Goal: Information Seeking & Learning: Check status

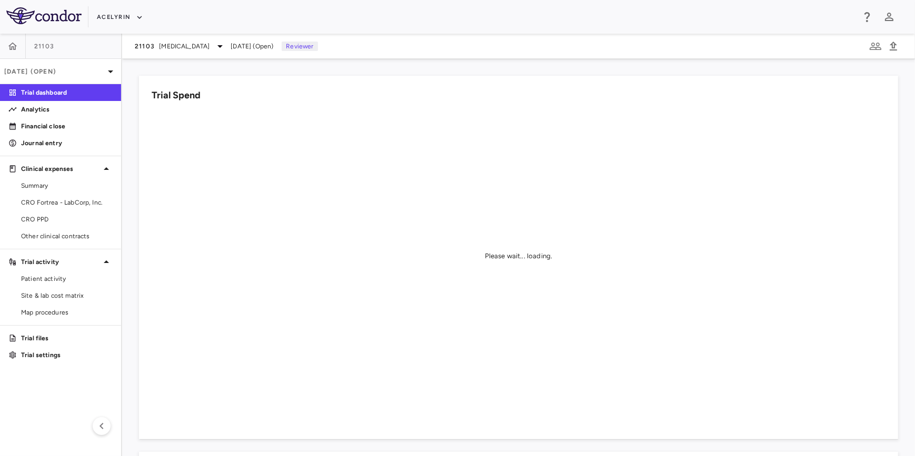
click at [377, 17] on div "Acelyrin" at bounding box center [475, 16] width 757 height 17
drag, startPoint x: 463, startPoint y: 18, endPoint x: 326, endPoint y: 14, distance: 136.9
click at [463, 18] on div "Acelyrin" at bounding box center [475, 16] width 757 height 17
click at [326, 14] on div "Acelyrin" at bounding box center [475, 16] width 757 height 17
click at [118, 17] on button "Acelyrin" at bounding box center [120, 17] width 46 height 17
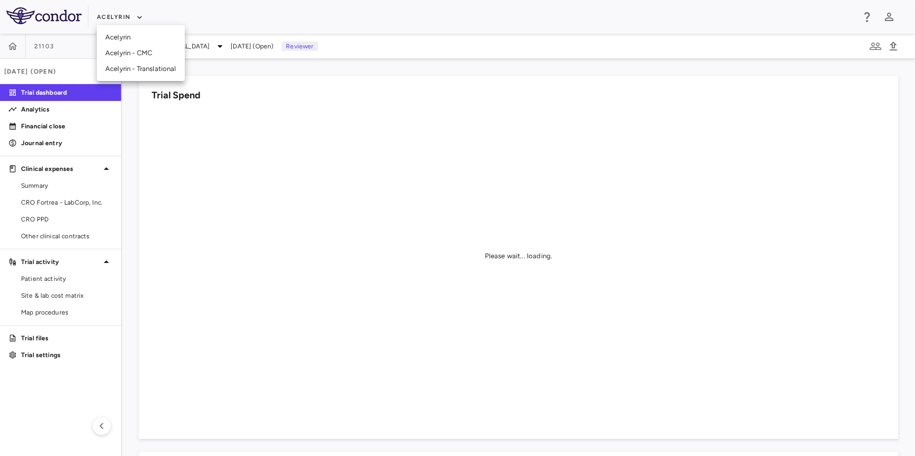
click at [120, 38] on li "Acelyrin" at bounding box center [141, 37] width 88 height 16
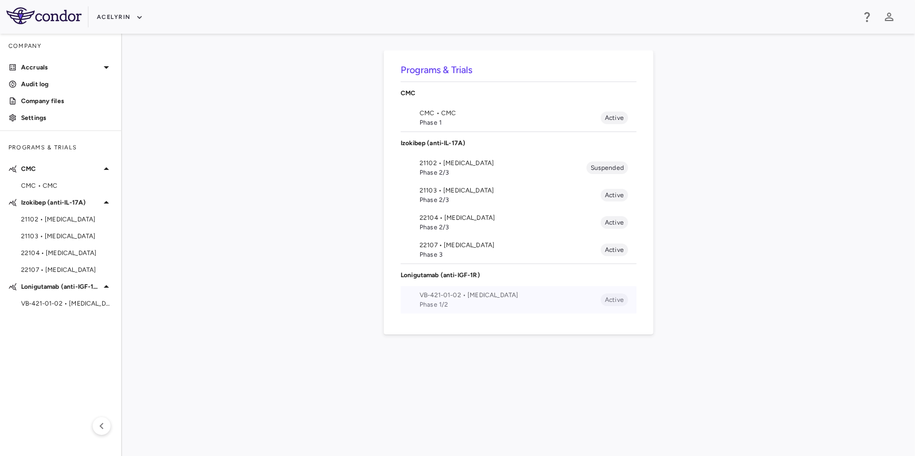
click at [440, 301] on span "Phase 1/2" at bounding box center [510, 304] width 181 height 9
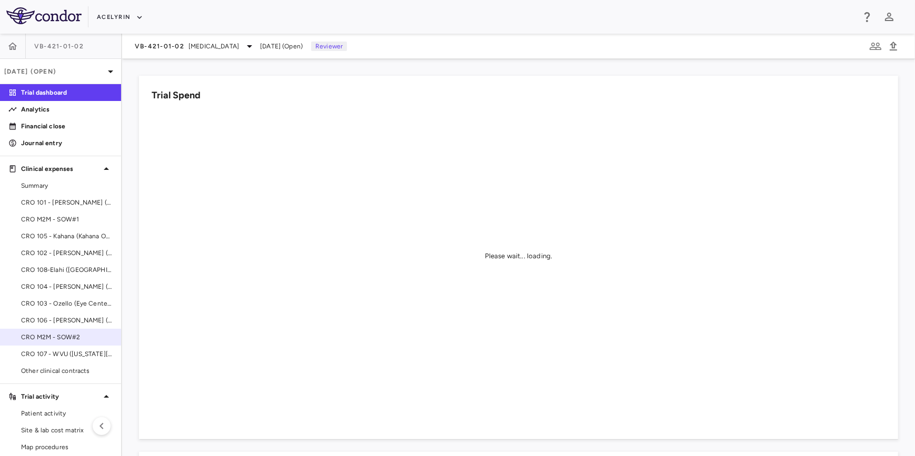
click at [62, 339] on span "CRO M2M - SOW#2" at bounding box center [67, 337] width 92 height 9
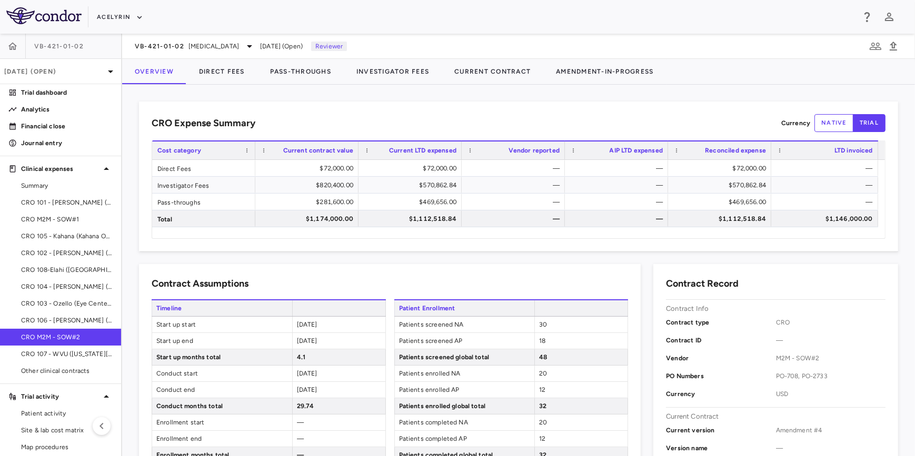
click at [828, 126] on button "native" at bounding box center [833, 123] width 39 height 18
click at [675, 120] on div "CRO Expense Summary Currency native trial" at bounding box center [519, 123] width 734 height 18
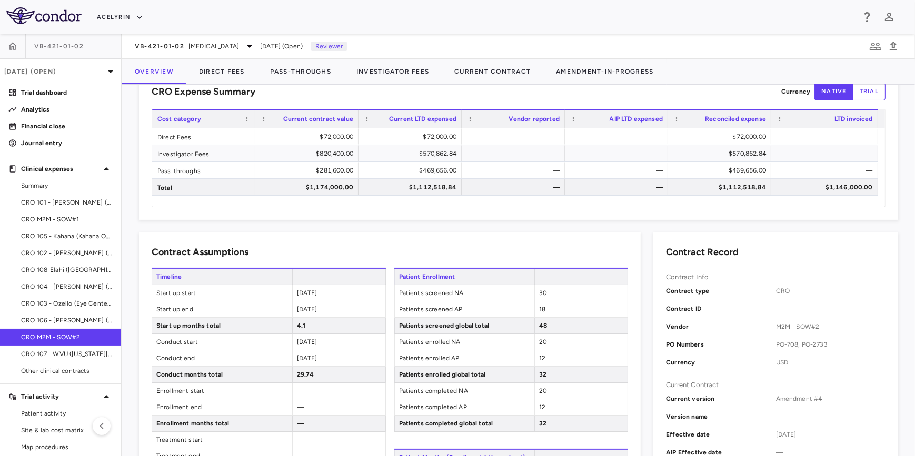
scroll to position [47, 0]
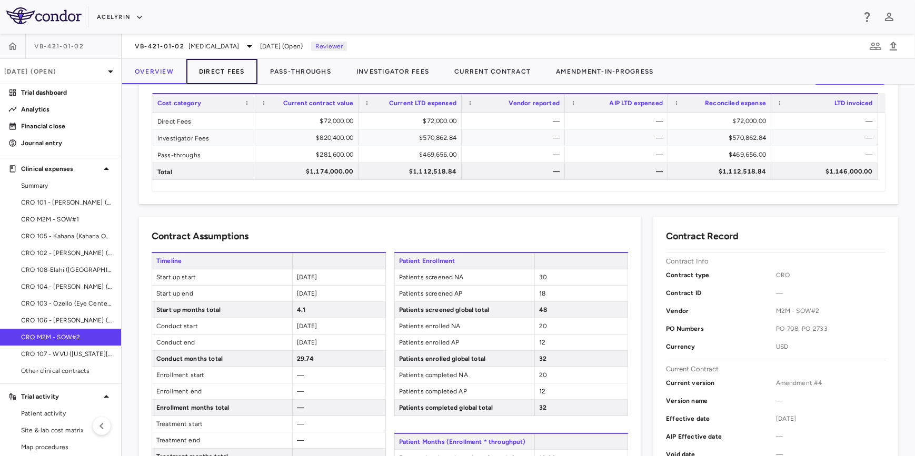
click at [232, 70] on button "Direct Fees" at bounding box center [221, 71] width 71 height 25
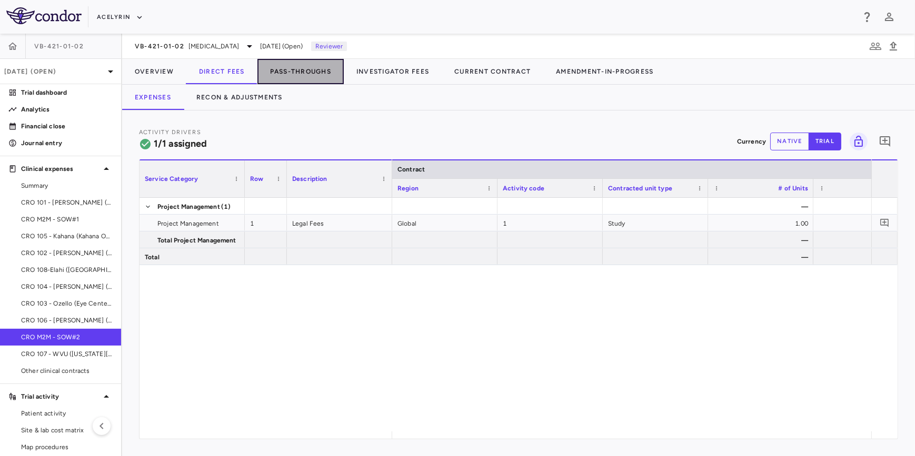
click at [311, 69] on button "Pass-Throughs" at bounding box center [300, 71] width 86 height 25
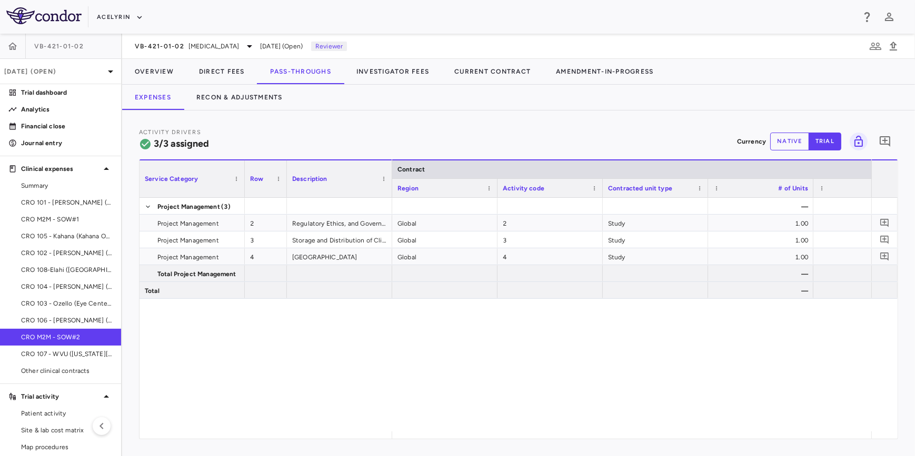
click at [230, 58] on div "VB-421-01-02 [MEDICAL_DATA] [DATE] (Open) Reviewer" at bounding box center [518, 46] width 793 height 25
click at [230, 67] on button "Direct Fees" at bounding box center [221, 71] width 71 height 25
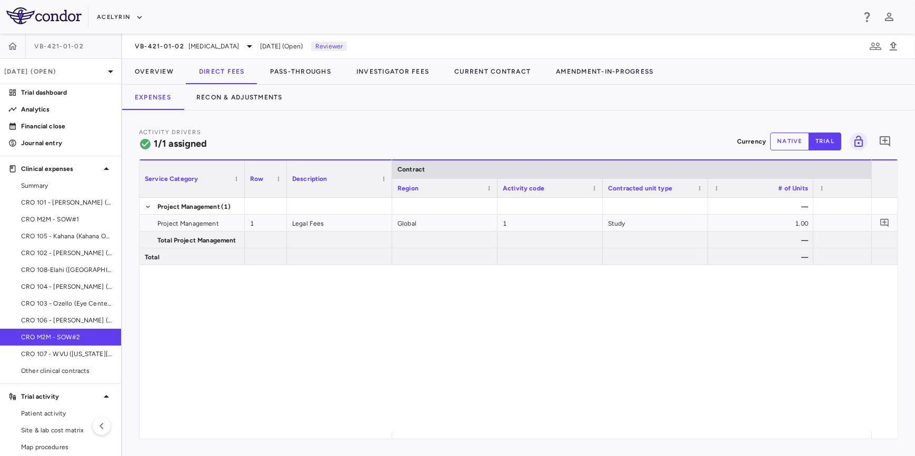
drag, startPoint x: 453, startPoint y: 440, endPoint x: 477, endPoint y: 443, distance: 24.0
click at [477, 443] on div "Activity Drivers 1/1 assigned Currency native trial 0 Service Category Drag her…" at bounding box center [518, 284] width 793 height 346
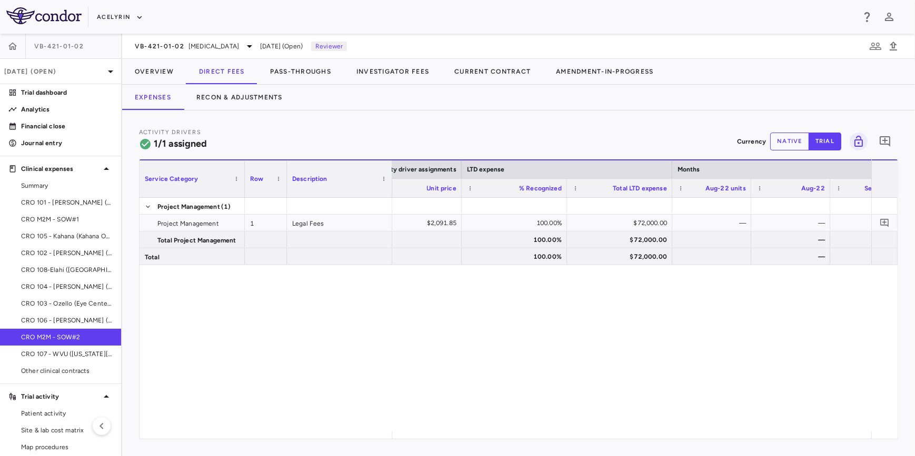
click at [518, 339] on div "— 34.42 $2,091.85 100.00% $72,000.00 — — — — — 100.00% $72,000.00 — — — 100.00%…" at bounding box center [631, 315] width 479 height 234
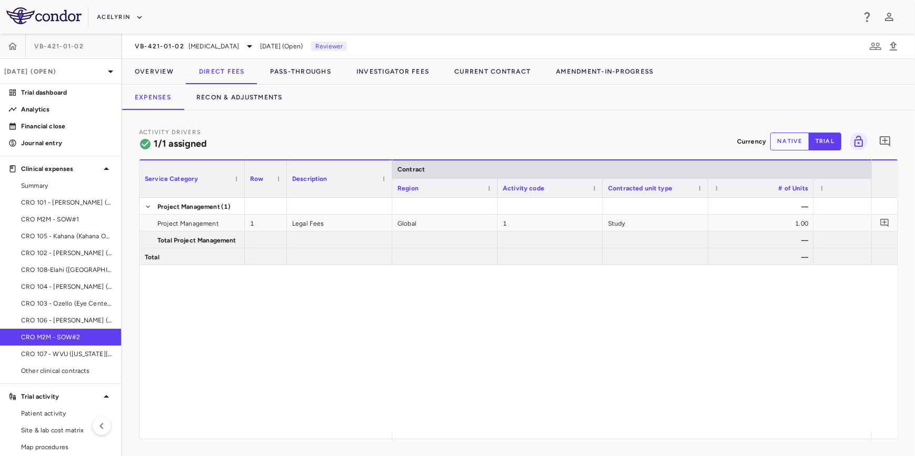
click at [340, 337] on div "Project Management (1) Project Management 1 Legal Fees Total Project Management…" at bounding box center [519, 315] width 758 height 234
click at [302, 71] on button "Pass-Throughs" at bounding box center [300, 71] width 86 height 25
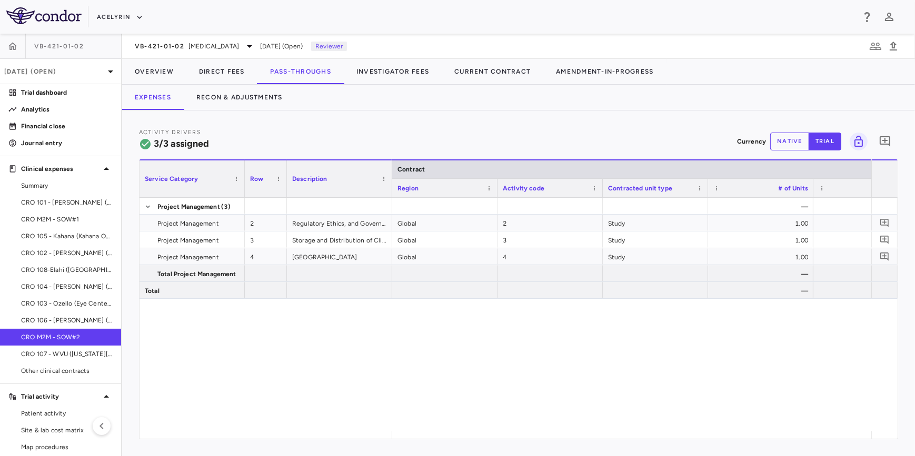
click at [394, 122] on div "Activity Drivers 3/3 assigned Currency native trial 0 Service Category Drag her…" at bounding box center [518, 284] width 793 height 346
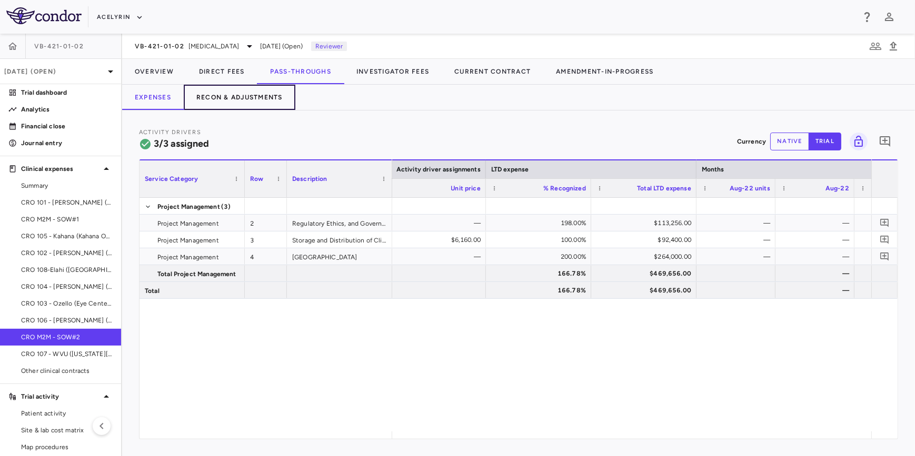
click at [236, 99] on button "Recon & Adjustments" at bounding box center [240, 97] width 112 height 25
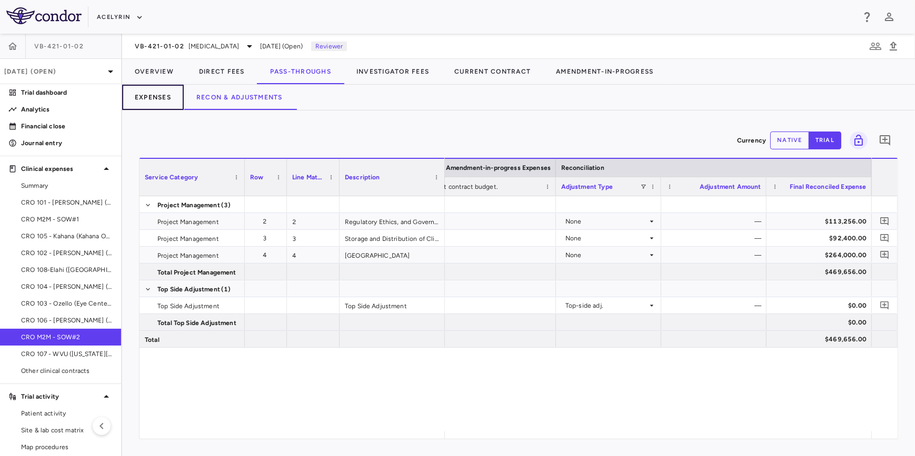
click at [164, 98] on button "Expenses" at bounding box center [153, 97] width 62 height 25
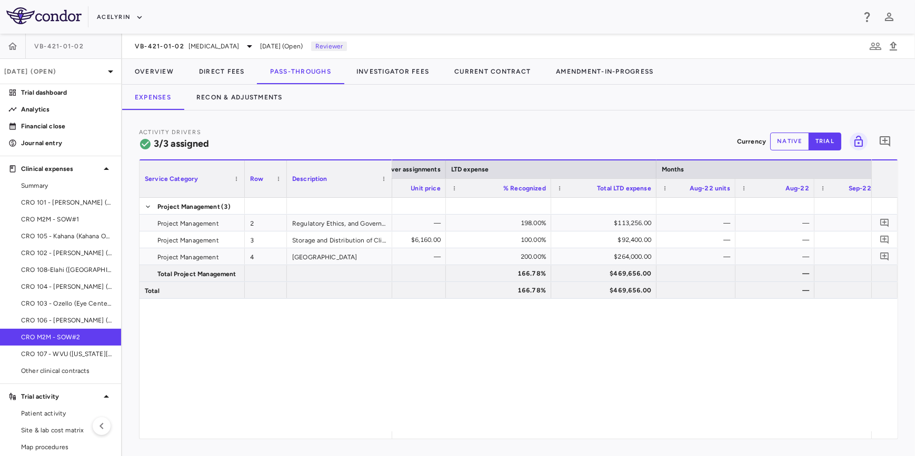
drag, startPoint x: 377, startPoint y: 123, endPoint x: 374, endPoint y: 146, distance: 23.5
click at [377, 123] on div "Activity Drivers 3/3 assigned Currency native trial 0 Service Category Drag her…" at bounding box center [518, 284] width 793 height 346
click at [354, 364] on div "Project Management (3) Project Management 2 Regulatory Ethics, and Governance C…" at bounding box center [519, 315] width 758 height 234
click at [268, 337] on div "Project Management (3) Project Management 2 Regulatory Ethics, and Governance C…" at bounding box center [519, 315] width 758 height 234
click at [305, 347] on div "Project Management (3) Project Management 2 Regulatory Ethics, and Governance C…" at bounding box center [519, 315] width 758 height 234
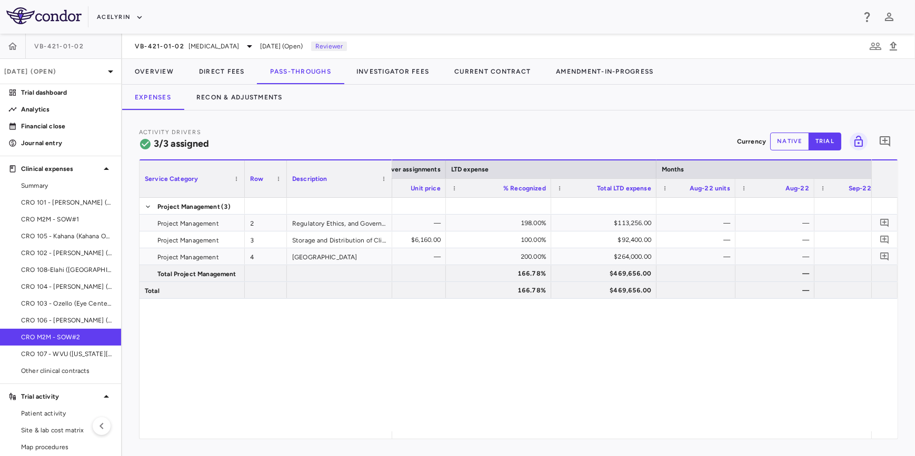
click at [257, 320] on div "Project Management (3) Project Management 2 Regulatory Ethics, and Governance C…" at bounding box center [519, 315] width 758 height 234
click at [353, 342] on div "Project Management (3) Project Management 2 Regulatory Ethics, and Governance C…" at bounding box center [519, 315] width 758 height 234
drag, startPoint x: 374, startPoint y: 363, endPoint x: 554, endPoint y: 365, distance: 180.6
click at [375, 363] on div "Project Management (3) Project Management 2 Regulatory Ethics, and Governance C…" at bounding box center [519, 315] width 758 height 234
click at [581, 366] on div "— — — 198.00% $113,256.00 — — — — — 15.00 $6,160.00 100.00% $92,400.00 — — — — …" at bounding box center [631, 315] width 479 height 234
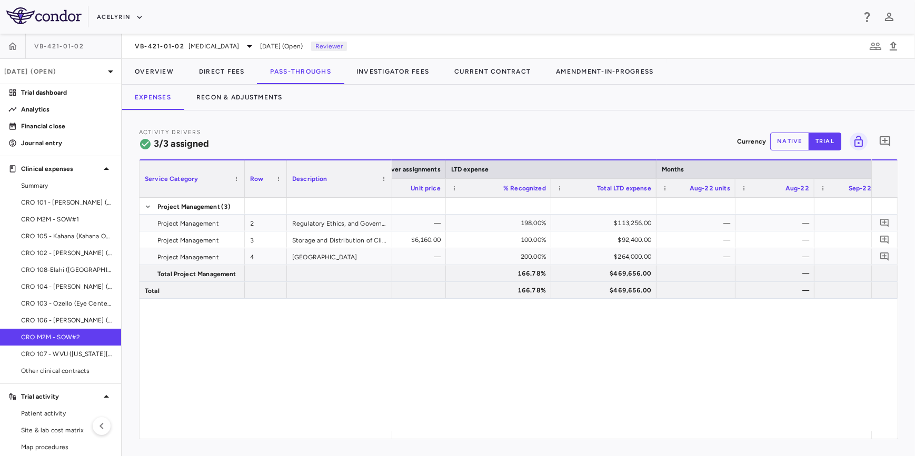
click at [452, 363] on div "— — — 198.00% $113,256.00 — — — — — 15.00 $6,160.00 100.00% $92,400.00 — — — — …" at bounding box center [631, 315] width 479 height 234
click at [366, 137] on div "Activity Drivers 3/3 assigned Currency native trial 0" at bounding box center [518, 141] width 759 height 28
click at [374, 74] on button "Investigator Fees" at bounding box center [393, 71] width 98 height 25
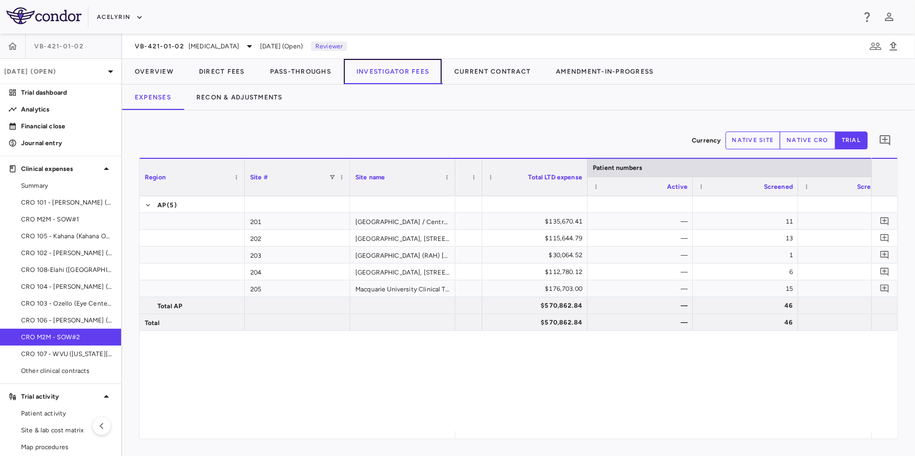
scroll to position [0, 34]
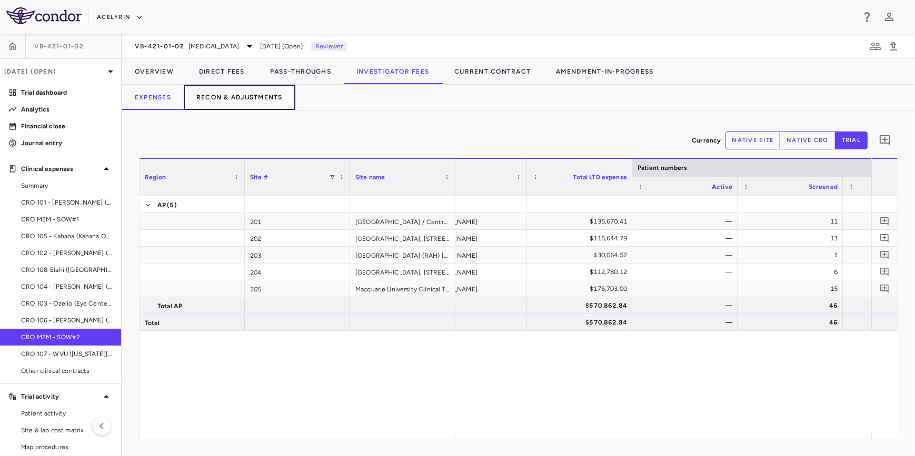
click at [247, 91] on button "Recon & Adjustments" at bounding box center [240, 97] width 112 height 25
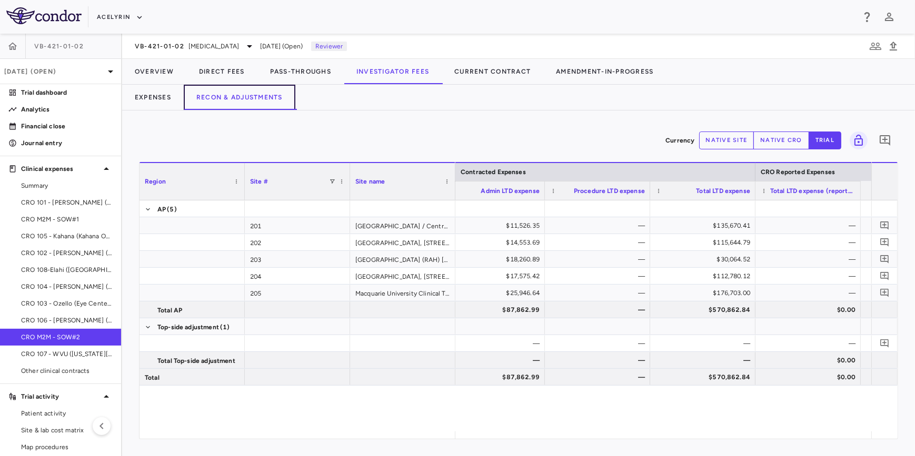
scroll to position [0, 457]
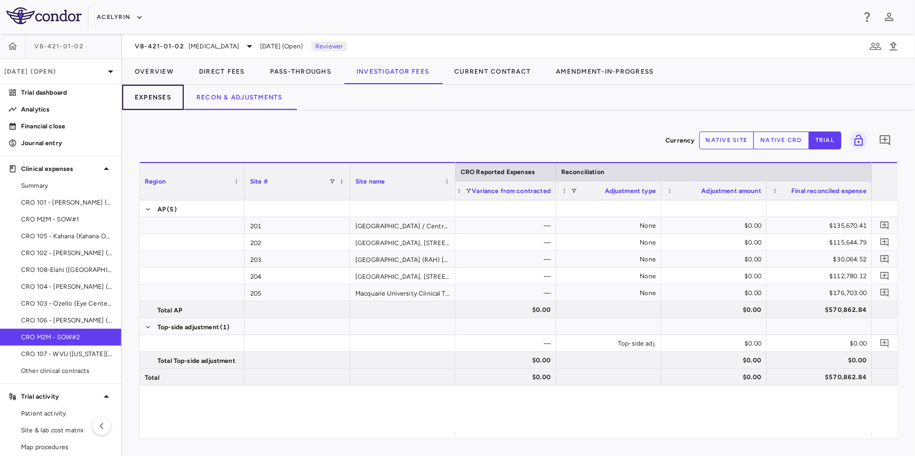
click at [150, 102] on button "Expenses" at bounding box center [153, 97] width 62 height 25
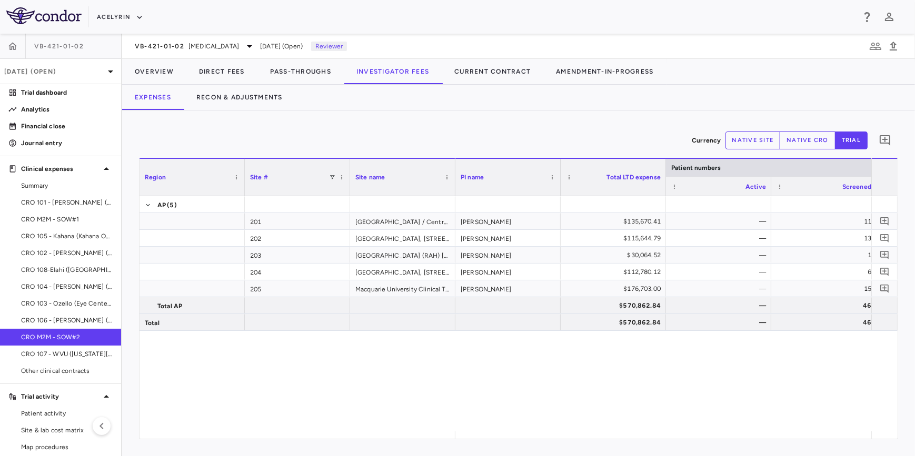
click at [807, 141] on button "native cro" at bounding box center [808, 141] width 56 height 18
click at [578, 374] on div "11 5 [PERSON_NAME] $135,670.41 — 13 8 [PERSON_NAME] $115,644.79 — 1 — [PERSON_N…" at bounding box center [663, 313] width 416 height 235
click at [355, 136] on div "Currency native site native cro trial 0" at bounding box center [518, 140] width 759 height 26
click at [311, 74] on button "Pass-Throughs" at bounding box center [300, 71] width 86 height 25
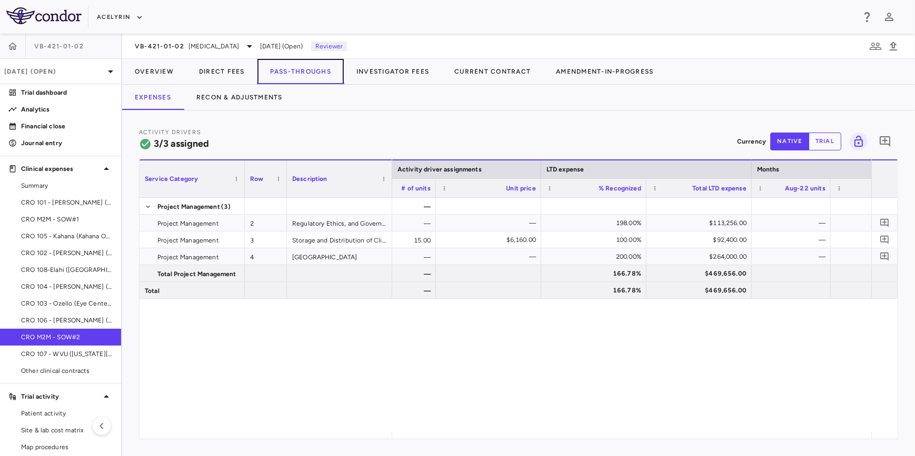
scroll to position [0, 458]
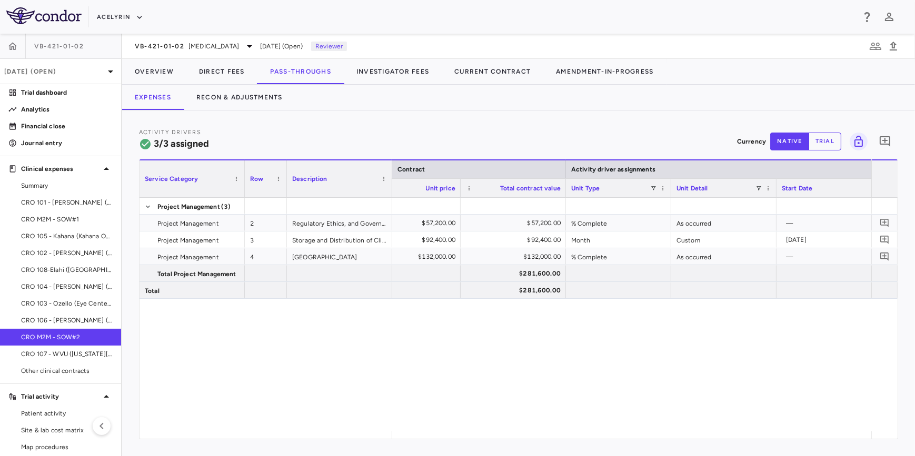
click at [446, 431] on div "— 1.00 $57,200.00 $57,200.00 % Complete As occurred — — 1.00 $92,400.00 $92,400…" at bounding box center [631, 315] width 479 height 234
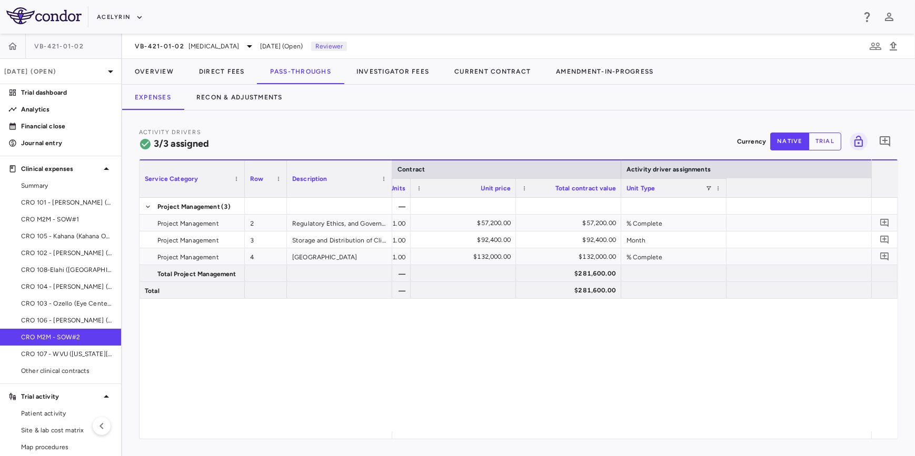
scroll to position [0, 87]
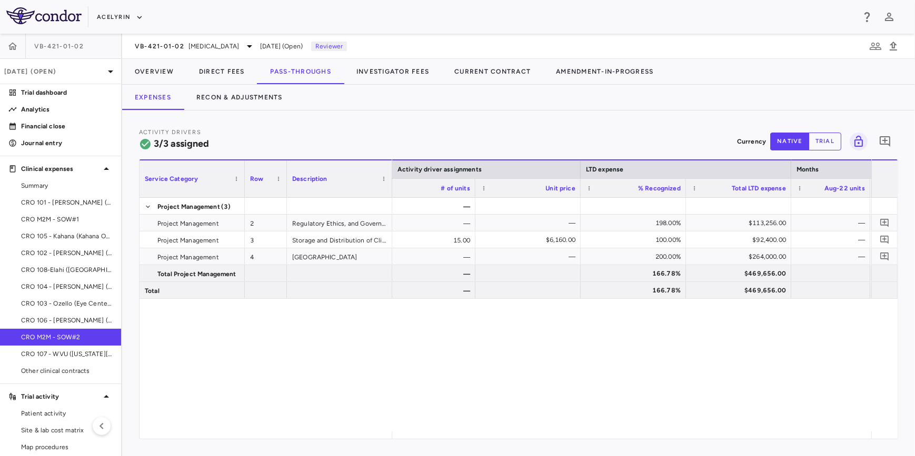
click at [549, 371] on div "— — Global — — 198.00% $113,256.00 — — — [DATE] Global 15.00 $6,160.00 100.00% …" at bounding box center [631, 315] width 479 height 234
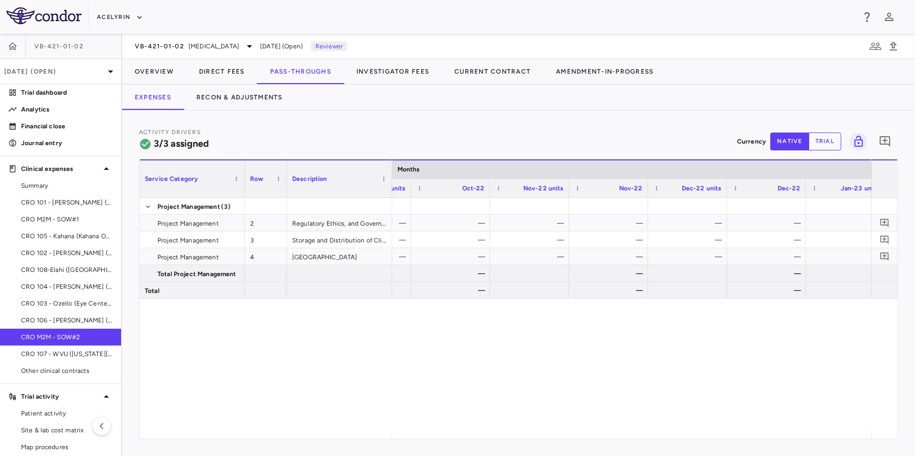
click at [504, 355] on div "— — — — — — — — — — — — — — — — — — — — — — — — — — — — — — — — — — — — — — — —" at bounding box center [631, 315] width 479 height 234
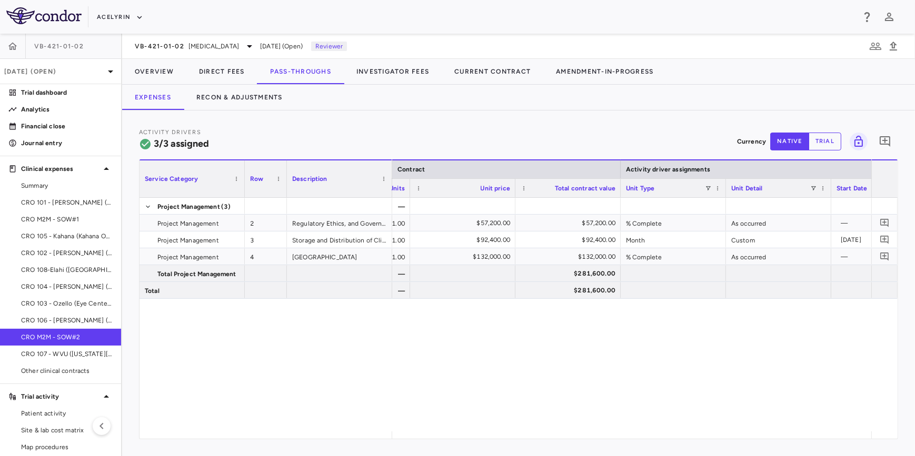
click at [643, 343] on div "— Study 1.00 $57,200.00 $57,200.00 % Complete As occurred — — Study 1.00 $92,40…" at bounding box center [631, 315] width 479 height 234
click at [382, 340] on div "Project Management (3) Project Management 2 Regulatory Ethics, and Governance C…" at bounding box center [519, 315] width 758 height 234
click at [554, 347] on div "— Study 1.00 $57,200.00 $57,200.00 % Complete As occurred — — Study 1.00 $92,40…" at bounding box center [631, 315] width 479 height 234
click at [369, 342] on div "Project Management (3) Project Management 2 Regulatory Ethics, and Governance C…" at bounding box center [519, 315] width 758 height 234
drag, startPoint x: 363, startPoint y: 347, endPoint x: 453, endPoint y: 347, distance: 90.0
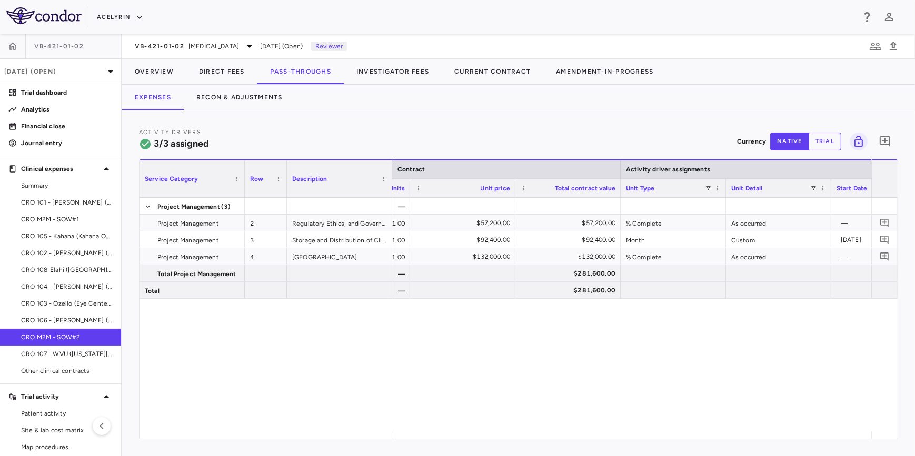
click at [366, 347] on div "Project Management (3) Project Management 2 Regulatory Ethics, and Governance C…" at bounding box center [519, 315] width 758 height 234
drag, startPoint x: 453, startPoint y: 347, endPoint x: 533, endPoint y: 350, distance: 80.1
click at [460, 349] on div "— Study 1.00 $57,200.00 $57,200.00 % Complete As occurred — — Study 1.00 $92,40…" at bounding box center [631, 315] width 479 height 234
click at [570, 351] on div "— Study 1.00 $57,200.00 $57,200.00 % Complete As occurred — — Study 1.00 $92,40…" at bounding box center [631, 315] width 479 height 234
click at [399, 353] on div "— Study 1.00 $57,200.00 $57,200.00 % Complete As occurred — — Study 1.00 $92,40…" at bounding box center [631, 315] width 479 height 234
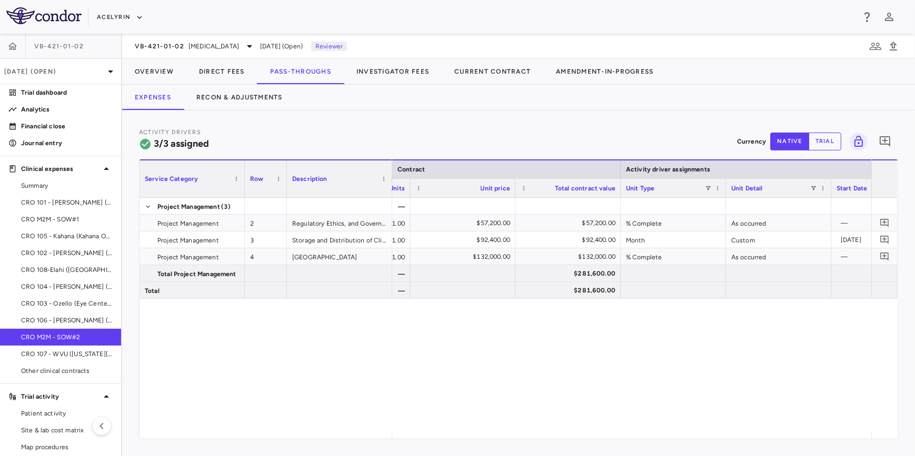
click at [260, 343] on div "Project Management (3) Project Management 2 Regulatory Ethics, and Governance C…" at bounding box center [519, 315] width 758 height 234
drag, startPoint x: 360, startPoint y: 344, endPoint x: 435, endPoint y: 349, distance: 75.4
click at [364, 345] on div "Project Management (3) Project Management 2 Regulatory Ethics, and Governance C…" at bounding box center [519, 315] width 758 height 234
drag, startPoint x: 502, startPoint y: 350, endPoint x: 606, endPoint y: 352, distance: 104.3
click at [520, 350] on div "— Study 1.00 $57,200.00 $57,200.00 % Complete As occurred — — Study 1.00 $92,40…" at bounding box center [631, 315] width 479 height 234
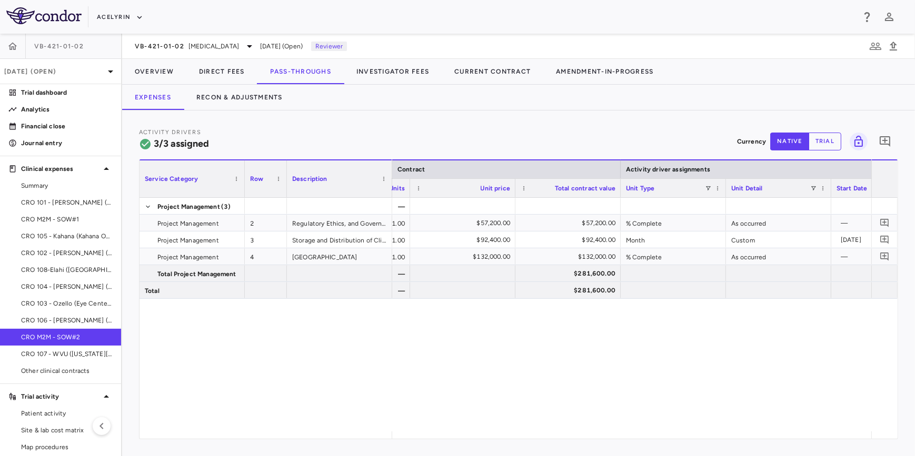
drag, startPoint x: 633, startPoint y: 352, endPoint x: 291, endPoint y: 347, distance: 341.7
click at [612, 352] on div "— Study 1.00 $57,200.00 $57,200.00 % Complete As occurred — — Study 1.00 $92,40…" at bounding box center [631, 315] width 479 height 234
drag, startPoint x: 291, startPoint y: 347, endPoint x: 240, endPoint y: 346, distance: 51.6
click at [291, 349] on div "Project Management (3) Project Management 2 Regulatory Ethics, and Governance C…" at bounding box center [519, 315] width 758 height 234
click at [231, 346] on div "Project Management (3) Project Management 2 Regulatory Ethics, and Governance C…" at bounding box center [519, 315] width 758 height 234
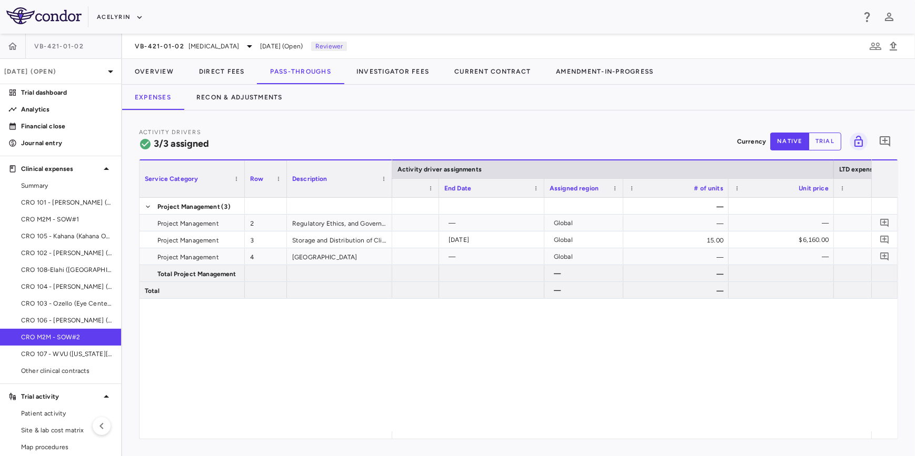
scroll to position [0, 1257]
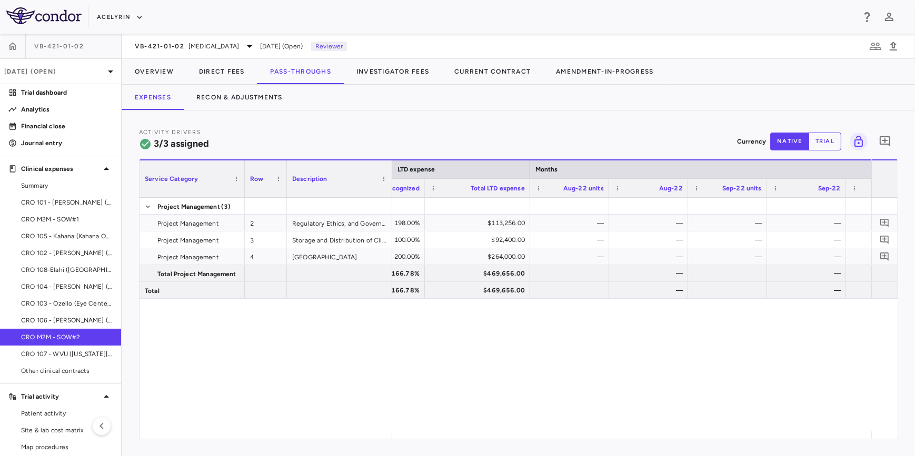
drag, startPoint x: 400, startPoint y: 359, endPoint x: 480, endPoint y: 360, distance: 80.6
click at [400, 359] on div "— 198.00% $113,256.00 — — — — — — $6,160.00 100.00% $92,400.00 — — — — — — — 20…" at bounding box center [631, 315] width 479 height 234
drag, startPoint x: 480, startPoint y: 360, endPoint x: 411, endPoint y: 356, distance: 69.1
click at [480, 361] on div "— 198.00% $113,256.00 — — — — — — $6,160.00 100.00% $92,400.00 — — — — — — — 20…" at bounding box center [631, 315] width 479 height 234
click at [411, 356] on div "— 198.00% $113,256.00 — — — — — — $6,160.00 100.00% $92,400.00 — — — — — — — 20…" at bounding box center [631, 315] width 479 height 234
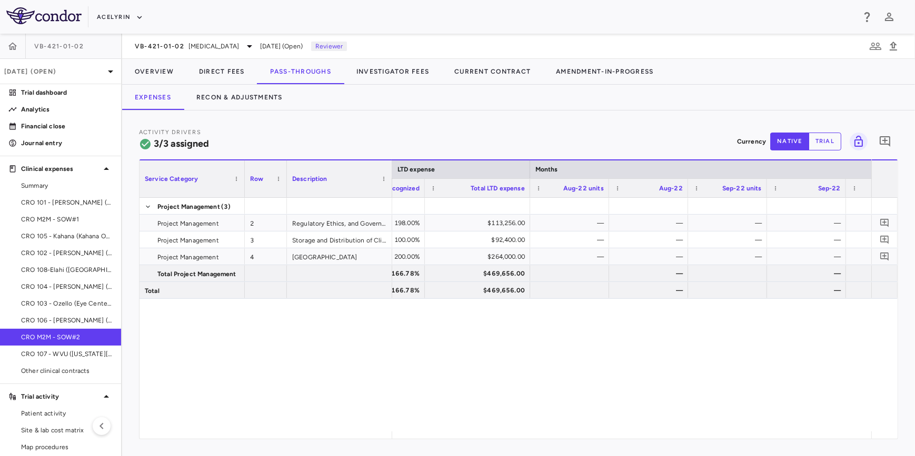
click at [399, 382] on div "— 198.00% $113,256.00 — — — — — — $6,160.00 100.00% $92,400.00 — — — — — — — 20…" at bounding box center [631, 315] width 479 height 234
click at [341, 341] on div "Project Management (3) Project Management 2 Regulatory Ethics, and Governance C…" at bounding box center [519, 315] width 758 height 234
click at [382, 327] on div "Project Management (3) Project Management 2 Regulatory Ethics, and Governance C…" at bounding box center [519, 315] width 758 height 234
click at [549, 353] on div "— 198.00% $113,256.00 — — — — — — $6,160.00 100.00% $92,400.00 — — — — — — — 20…" at bounding box center [631, 315] width 479 height 234
click at [374, 365] on div "Project Management (3) Project Management 2 Regulatory Ethics, and Governance C…" at bounding box center [519, 315] width 758 height 234
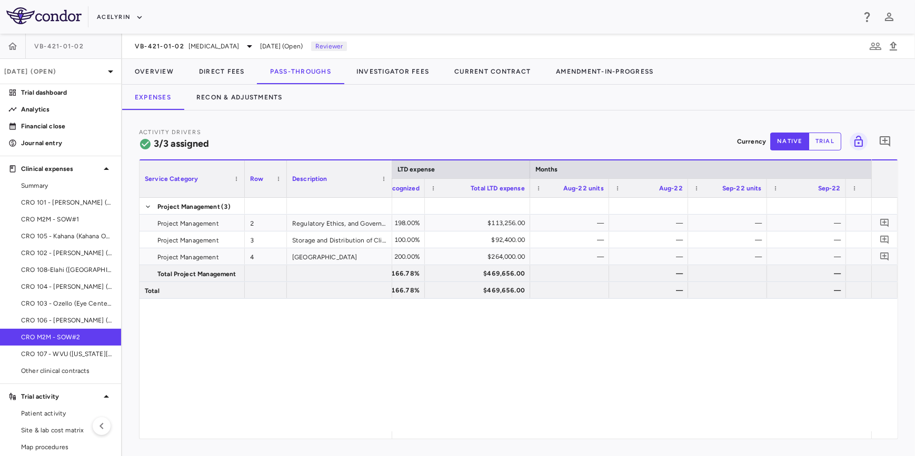
click at [467, 349] on div "— 198.00% $113,256.00 — — — — — — $6,160.00 100.00% $92,400.00 — — — — — — — 20…" at bounding box center [631, 315] width 479 height 234
click at [302, 338] on div "Project Management (3) Project Management 2 Regulatory Ethics, and Governance C…" at bounding box center [519, 315] width 758 height 234
drag, startPoint x: 386, startPoint y: 372, endPoint x: 417, endPoint y: 371, distance: 31.1
click at [386, 372] on div "Project Management (3) Project Management 2 Regulatory Ethics, and Governance C…" at bounding box center [519, 315] width 758 height 234
drag, startPoint x: 524, startPoint y: 360, endPoint x: 545, endPoint y: 360, distance: 20.5
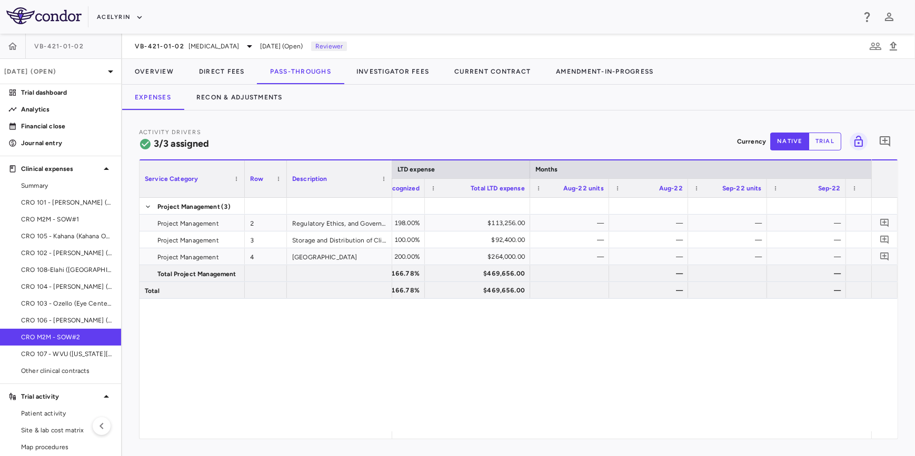
click at [526, 360] on div "— 198.00% $113,256.00 — — — — — — $6,160.00 100.00% $92,400.00 — — — — — — — 20…" at bounding box center [631, 315] width 479 height 234
click at [678, 361] on div "— 198.00% $113,256.00 — — — — — — $6,160.00 100.00% $92,400.00 — — — — — — — 20…" at bounding box center [631, 315] width 479 height 234
click at [354, 358] on div "Project Management (3) Project Management 2 Regulatory Ethics, and Governance C…" at bounding box center [519, 315] width 758 height 234
drag, startPoint x: 419, startPoint y: 354, endPoint x: 435, endPoint y: 353, distance: 16.9
click at [427, 353] on div "— 198.00% $113,256.00 — — — — — — $6,160.00 100.00% $92,400.00 — — — — — — — 20…" at bounding box center [631, 315] width 479 height 234
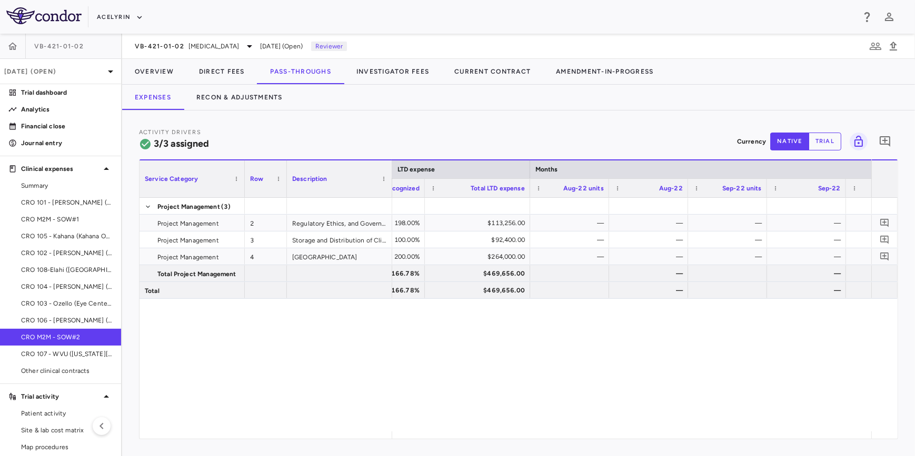
click at [638, 353] on div "— 198.00% $113,256.00 — — — — — — $6,160.00 100.00% $92,400.00 — — — — — — — 20…" at bounding box center [631, 315] width 479 height 234
click at [367, 359] on div "Project Management (3) Project Management 2 Regulatory Ethics, and Governance C…" at bounding box center [519, 315] width 758 height 234
drag, startPoint x: 417, startPoint y: 355, endPoint x: 526, endPoint y: 351, distance: 109.1
click at [431, 353] on div "— 198.00% $113,256.00 — — — — — — $6,160.00 100.00% $92,400.00 — — — — — — — 20…" at bounding box center [631, 315] width 479 height 234
drag, startPoint x: 542, startPoint y: 351, endPoint x: 583, endPoint y: 350, distance: 41.6
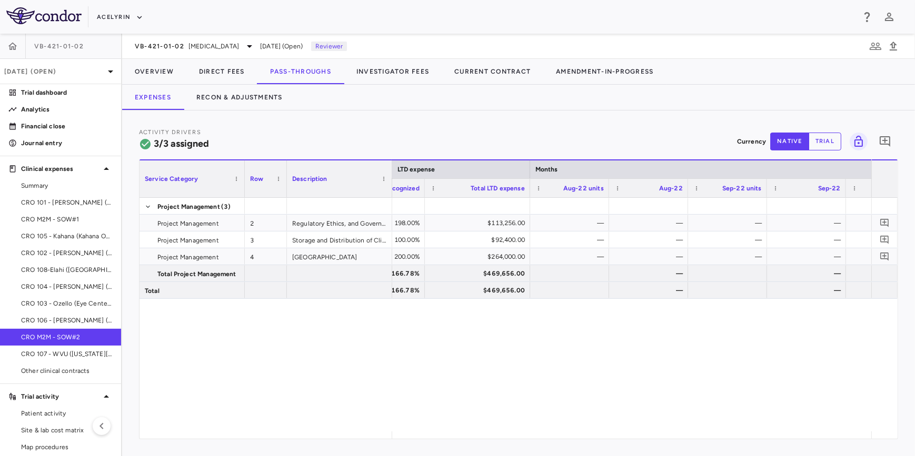
click at [577, 350] on div "— 198.00% $113,256.00 — — — — — — $6,160.00 100.00% $92,400.00 — — — — — — — 20…" at bounding box center [631, 315] width 479 height 234
click at [604, 350] on div "— 198.00% $113,256.00 — — — — — — $6,160.00 100.00% $92,400.00 — — — — — — — 20…" at bounding box center [631, 315] width 479 height 234
click at [563, 353] on div "— 198.00% $113,256.00 — — — — — — $6,160.00 100.00% $92,400.00 — — — — — — — 20…" at bounding box center [631, 315] width 479 height 234
click at [390, 353] on div "Project Management (3) Project Management 2 Regulatory Ethics, and Governance C…" at bounding box center [519, 315] width 758 height 234
drag, startPoint x: 390, startPoint y: 353, endPoint x: 496, endPoint y: 349, distance: 105.9
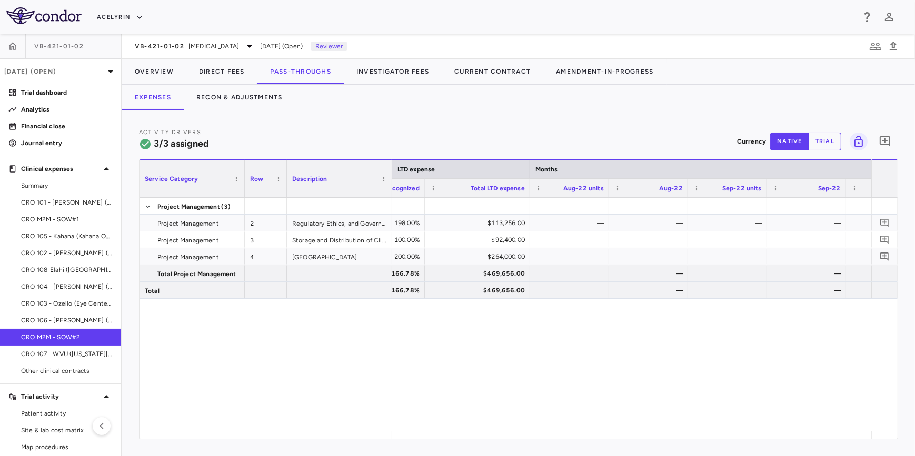
click at [391, 353] on div "Project Management (3) Project Management 2 Regulatory Ethics, and Governance C…" at bounding box center [519, 315] width 758 height 234
drag, startPoint x: 509, startPoint y: 348, endPoint x: 529, endPoint y: 347, distance: 20.0
click at [511, 348] on div "— 198.00% $113,256.00 — — — — — — $6,160.00 100.00% $92,400.00 — — — — — — — 20…" at bounding box center [631, 315] width 479 height 234
click at [605, 347] on div "— 198.00% $113,256.00 — — — — — — $6,160.00 100.00% $92,400.00 — — — — — — — 20…" at bounding box center [631, 315] width 479 height 234
click at [406, 350] on div "— 198.00% $113,256.00 — — — — — — $6,160.00 100.00% $92,400.00 — — — — — — — 20…" at bounding box center [631, 315] width 479 height 234
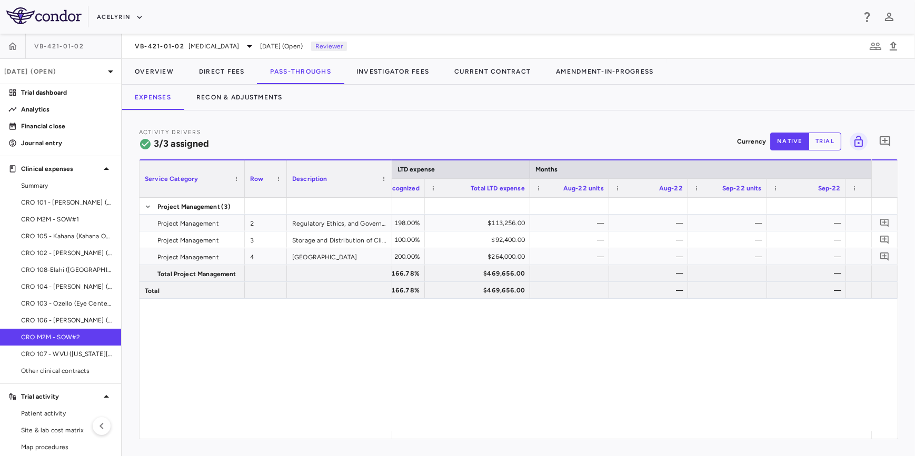
drag, startPoint x: 427, startPoint y: 350, endPoint x: 520, endPoint y: 349, distance: 93.2
click at [434, 349] on div "— 198.00% $113,256.00 — — — — — — $6,160.00 100.00% $92,400.00 — — — — — — — 20…" at bounding box center [631, 315] width 479 height 234
click at [557, 348] on div "— 198.00% $113,256.00 — — — — — — $6,160.00 100.00% $92,400.00 — — — — — — — 20…" at bounding box center [631, 315] width 479 height 234
click at [643, 348] on div "— 198.00% $113,256.00 — — — — — — $6,160.00 100.00% $92,400.00 — — — — — — — 20…" at bounding box center [631, 315] width 479 height 234
click at [414, 349] on div "— 198.00% $113,256.00 — — — — — — $6,160.00 100.00% $92,400.00 — — — — — — — 20…" at bounding box center [631, 315] width 479 height 234
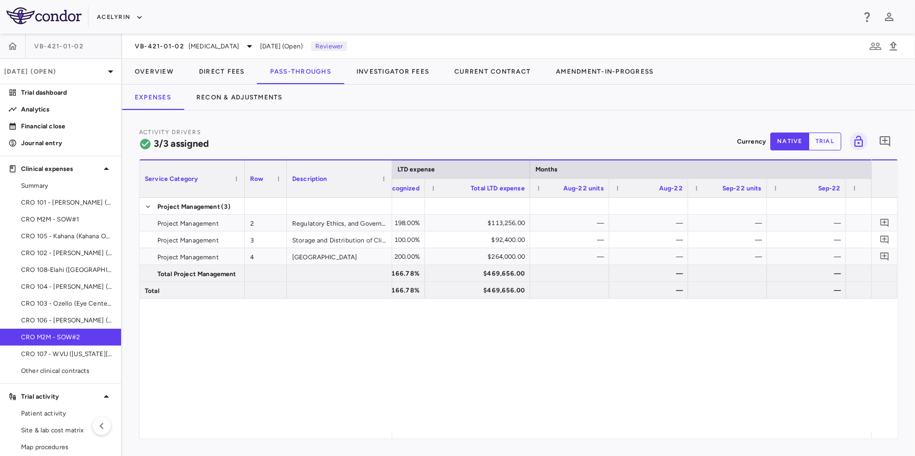
drag, startPoint x: 443, startPoint y: 347, endPoint x: 569, endPoint y: 347, distance: 125.8
click at [459, 346] on div "— 198.00% $113,256.00 — — — — — — $6,160.00 100.00% $92,400.00 — — — — — — — 20…" at bounding box center [631, 315] width 479 height 234
click at [578, 347] on div "— 198.00% $113,256.00 — — — — — — $6,160.00 100.00% $92,400.00 — — — — — — — 20…" at bounding box center [631, 315] width 479 height 234
click at [632, 347] on div "— 198.00% $113,256.00 — — — — — — $6,160.00 100.00% $92,400.00 — — — — — — — 20…" at bounding box center [631, 315] width 479 height 234
click at [426, 348] on div "— 198.00% $113,256.00 — — — — — — $6,160.00 100.00% $92,400.00 — — — — — — — 20…" at bounding box center [631, 315] width 479 height 234
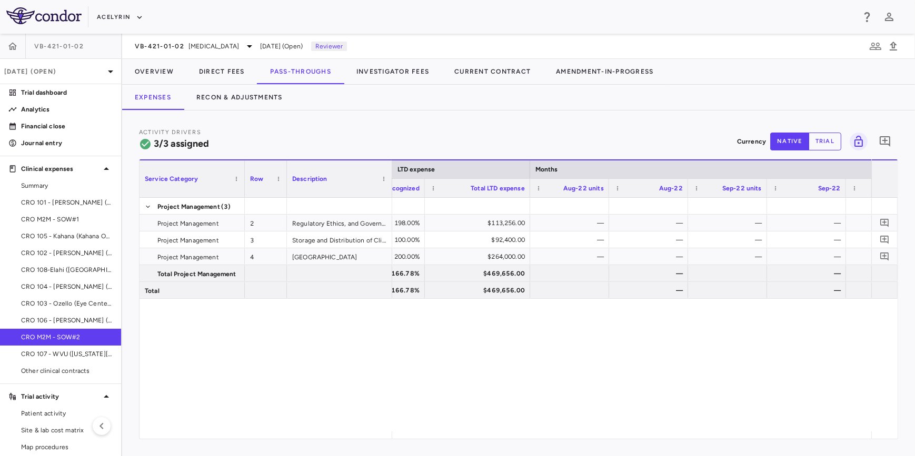
click at [424, 348] on div "— 198.00% $113,256.00 — — — — — — $6,160.00 100.00% $92,400.00 — — — — — — — 20…" at bounding box center [631, 315] width 479 height 234
drag, startPoint x: 486, startPoint y: 347, endPoint x: 562, endPoint y: 351, distance: 75.9
click at [492, 347] on div "— 198.00% $113,256.00 — — — — — — $6,160.00 100.00% $92,400.00 — — — — — — — 20…" at bounding box center [631, 315] width 479 height 234
drag, startPoint x: 562, startPoint y: 351, endPoint x: 544, endPoint y: 355, distance: 18.4
click at [562, 351] on div "— 198.00% $113,256.00 — — — — — — $6,160.00 100.00% $92,400.00 — — — — — — — 20…" at bounding box center [631, 315] width 479 height 234
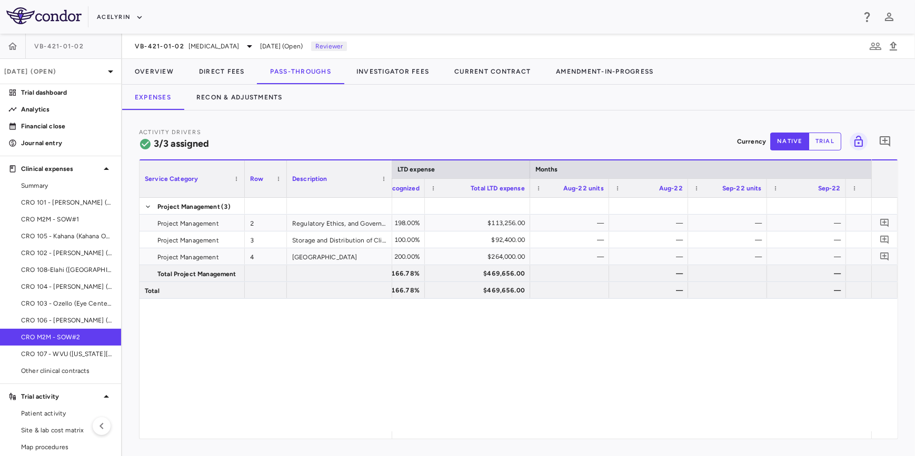
click at [413, 354] on div "— 198.00% $113,256.00 — — — — — — $6,160.00 100.00% $92,400.00 — — — — — — — 20…" at bounding box center [631, 315] width 479 height 234
click at [407, 353] on div "— 198.00% $113,256.00 — — — — — — $6,160.00 100.00% $92,400.00 — — — — — — — 20…" at bounding box center [631, 315] width 479 height 234
click at [51, 221] on span "CRO M2M - SOW#1" at bounding box center [67, 219] width 92 height 9
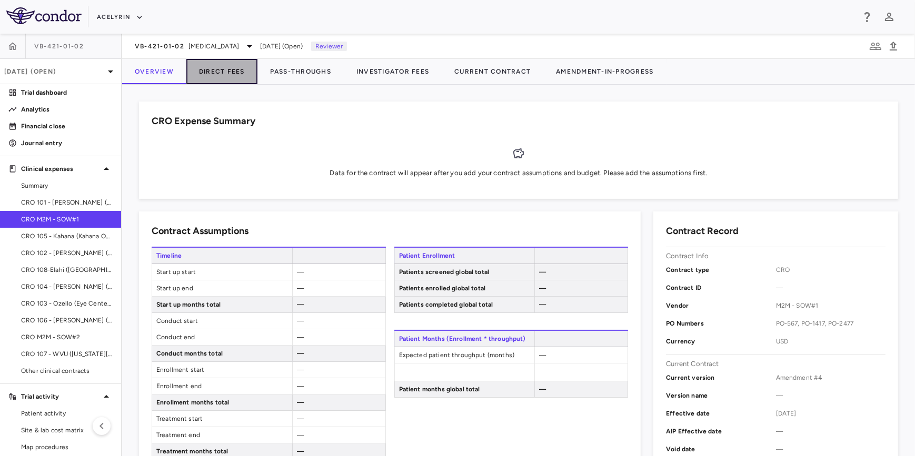
click at [231, 74] on button "Direct Fees" at bounding box center [221, 71] width 71 height 25
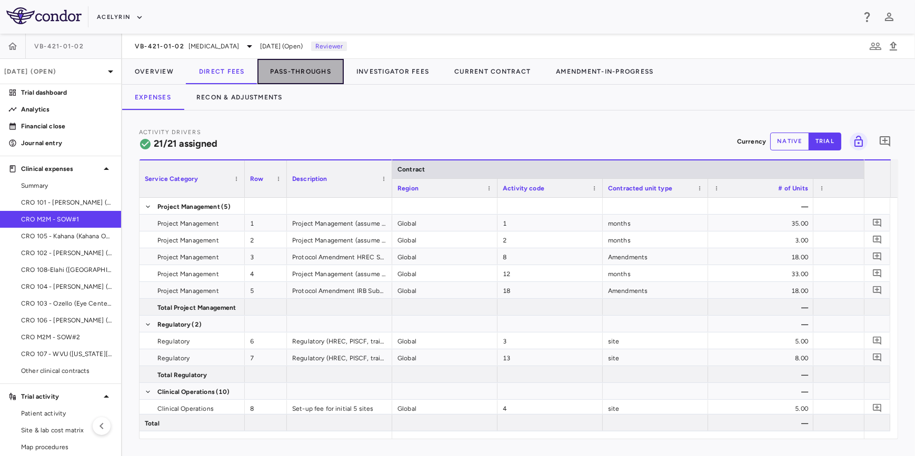
click at [307, 71] on button "Pass-Throughs" at bounding box center [300, 71] width 86 height 25
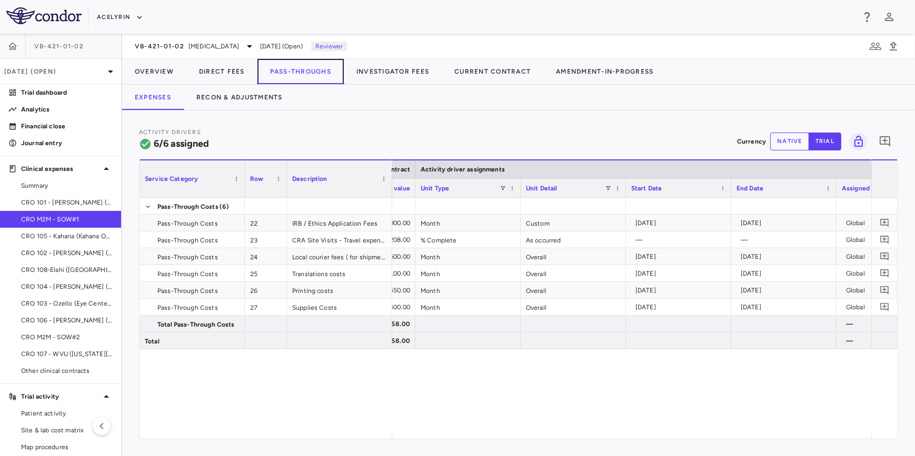
scroll to position [0, 656]
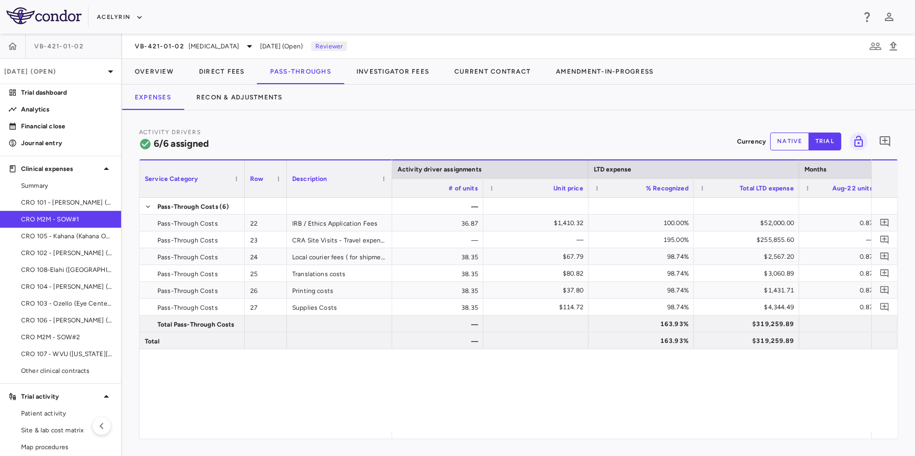
click at [633, 363] on div "— [DATE] Global 36.87 $1,410.32 100.00% $52,000.00 0.87 $1,228.35 1.00 — Global…" at bounding box center [631, 315] width 479 height 234
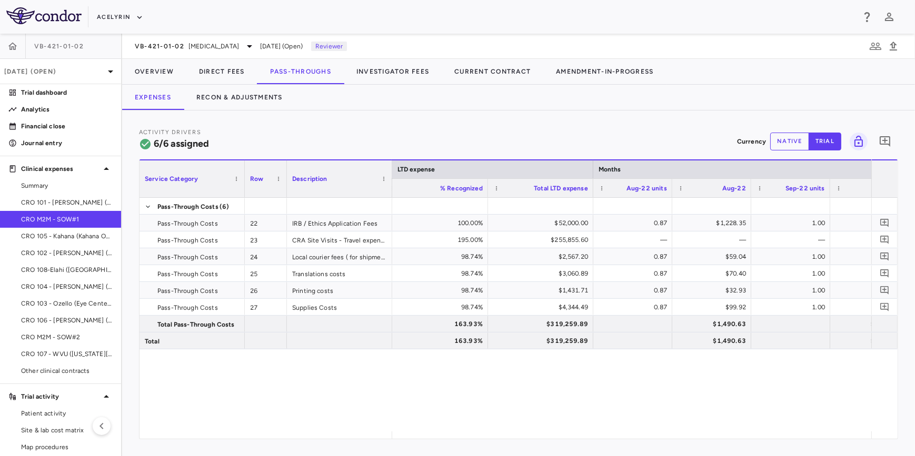
click at [340, 143] on div "Activity Drivers 6/6 assigned Currency native trial 0" at bounding box center [518, 141] width 759 height 28
click at [299, 77] on button "Pass-Throughs" at bounding box center [300, 71] width 86 height 25
click at [302, 73] on button "Pass-Throughs" at bounding box center [300, 71] width 86 height 25
click at [316, 127] on div "Activity Drivers 6/6 assigned Currency native trial 0" at bounding box center [518, 141] width 759 height 28
click at [243, 94] on button "Recon & Adjustments" at bounding box center [240, 97] width 112 height 25
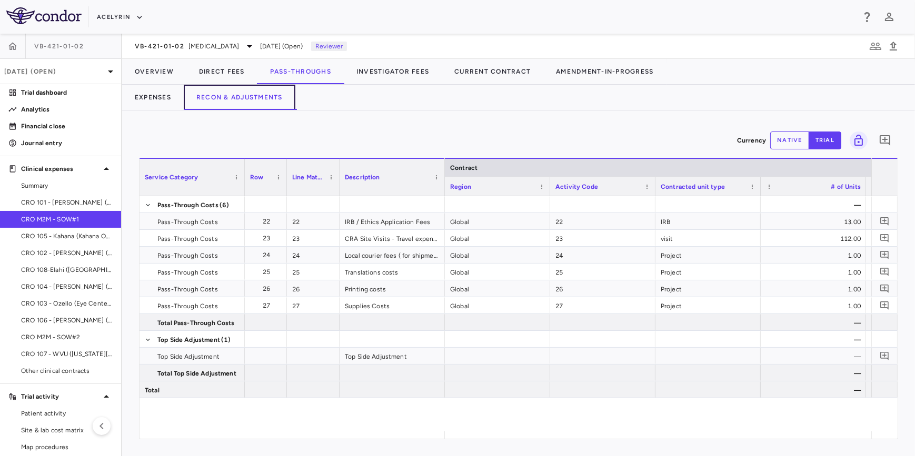
scroll to position [0, 1968]
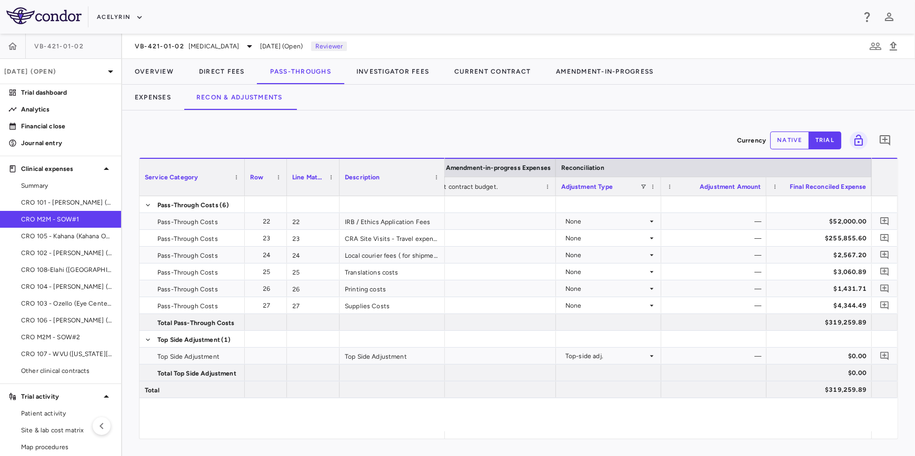
drag, startPoint x: 310, startPoint y: 141, endPoint x: 277, endPoint y: 128, distance: 34.5
click at [310, 141] on div "Currency native trial 0" at bounding box center [518, 140] width 759 height 26
click at [235, 69] on button "Direct Fees" at bounding box center [221, 71] width 71 height 25
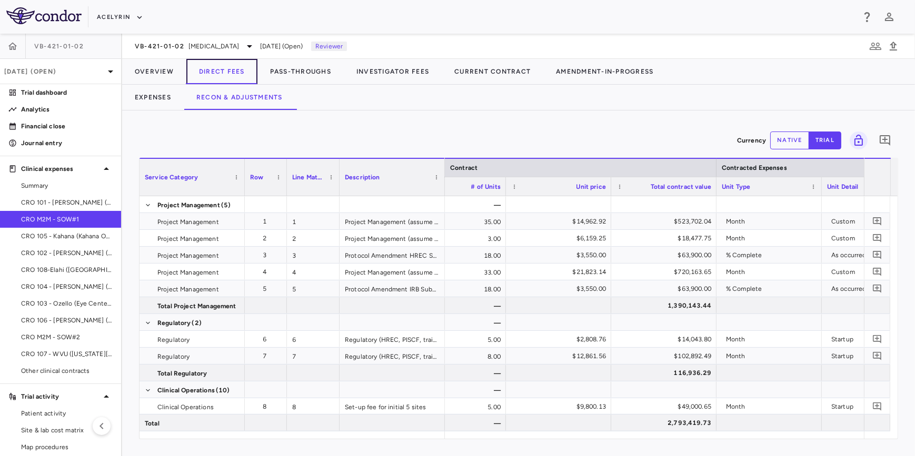
scroll to position [0, 398]
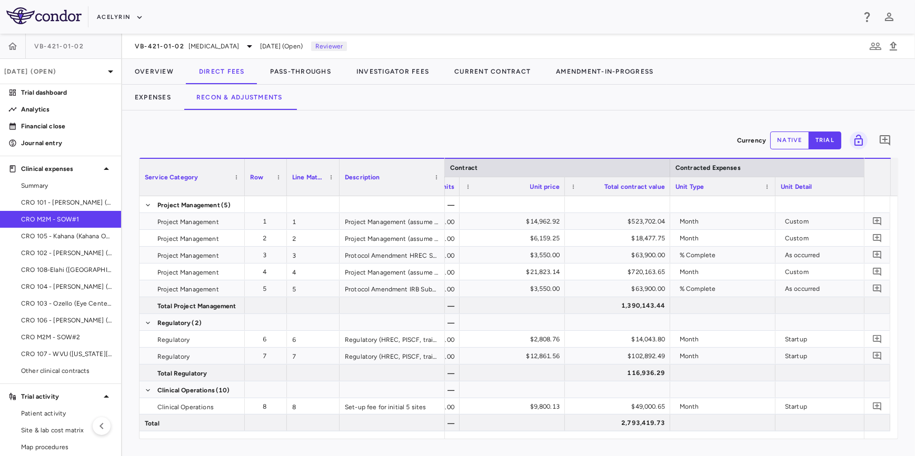
drag, startPoint x: 566, startPoint y: 440, endPoint x: 667, endPoint y: 439, distance: 100.6
click at [668, 439] on div "Currency native trial 0 Service Category Drag here to set column labels Service…" at bounding box center [518, 284] width 793 height 346
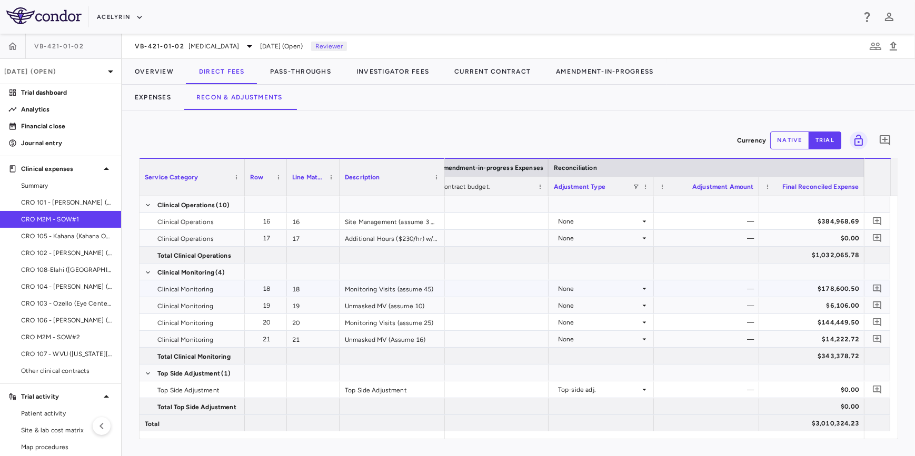
scroll to position [321, 0]
click at [605, 133] on div "Currency native trial 0" at bounding box center [518, 140] width 759 height 26
click at [53, 184] on span "Summary" at bounding box center [67, 185] width 92 height 9
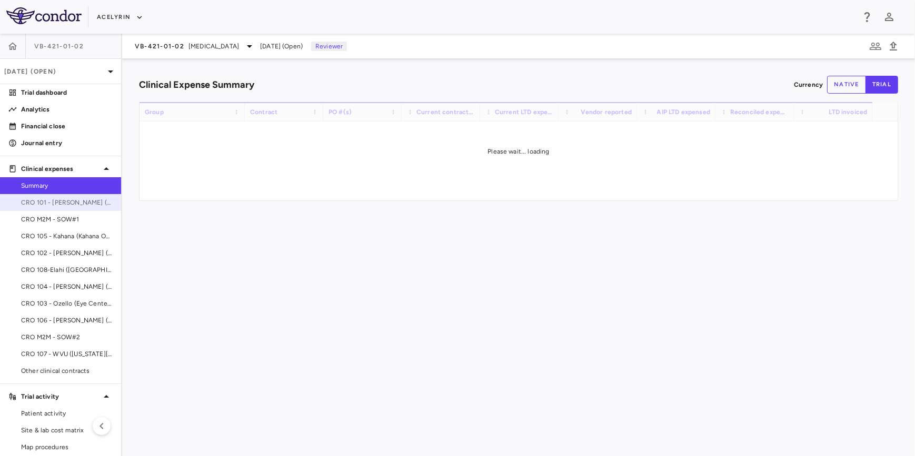
click at [51, 207] on link "CRO 101 - [PERSON_NAME] (East Coast Institute for Research)" at bounding box center [60, 203] width 121 height 16
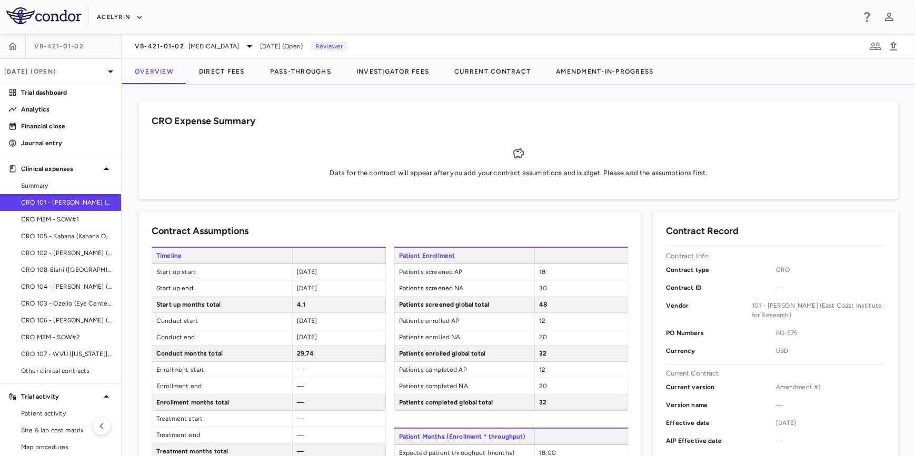
click at [500, 23] on div "Acelyrin" at bounding box center [475, 16] width 757 height 17
click at [202, 180] on div "Data for the contract will appear after you add your contract assumptions and b…" at bounding box center [519, 161] width 734 height 49
drag, startPoint x: 471, startPoint y: 11, endPoint x: 547, endPoint y: 17, distance: 76.6
click at [477, 13] on div "Acelyrin" at bounding box center [475, 16] width 757 height 17
drag, startPoint x: 548, startPoint y: 17, endPoint x: 379, endPoint y: 18, distance: 168.5
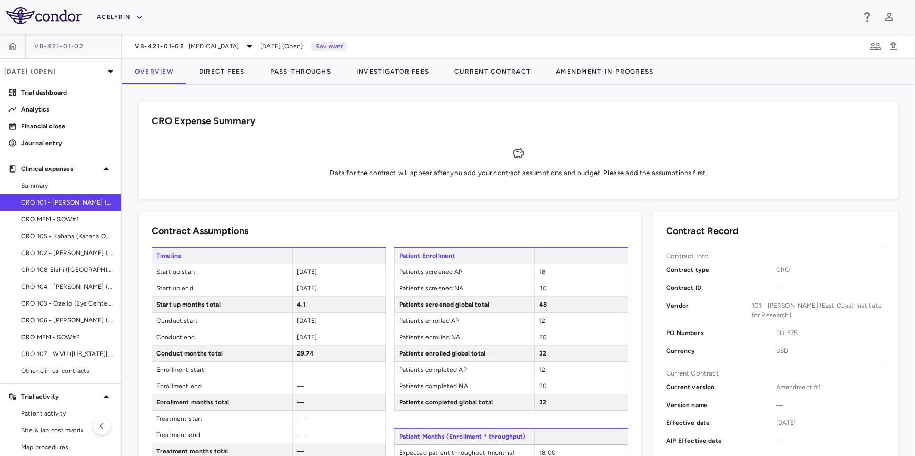
click at [546, 17] on div "Acelyrin" at bounding box center [475, 16] width 757 height 17
click at [347, 17] on div "Acelyrin" at bounding box center [475, 16] width 757 height 17
click at [250, 166] on div "Data for the contract will appear after you add your contract assumptions and b…" at bounding box center [519, 161] width 734 height 49
click at [46, 186] on span "Summary" at bounding box center [67, 185] width 92 height 9
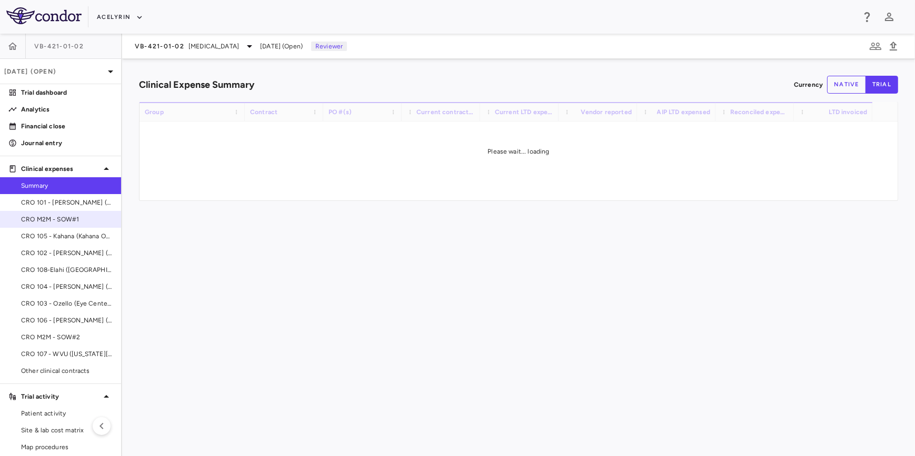
click at [70, 222] on span "CRO M2M - SOW#1" at bounding box center [67, 219] width 92 height 9
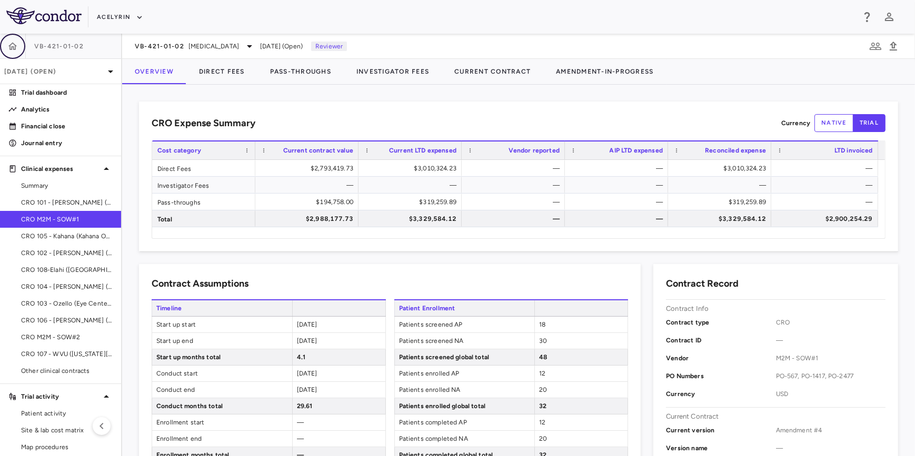
click at [10, 47] on icon "button" at bounding box center [12, 45] width 9 height 7
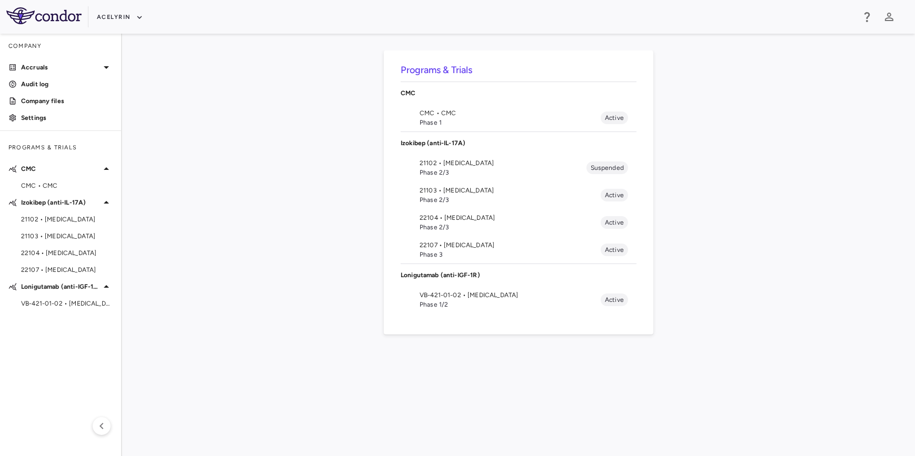
click at [304, 191] on div "Programs & Trials CMC CMC • CMC Phase 1 Active Izokibep (anti-IL-17A) 21102 • […" at bounding box center [518, 245] width 759 height 389
click at [263, 191] on div "Programs & Trials CMC CMC • CMC Phase 1 Active Izokibep (anti-IL-17A) 21102 • […" at bounding box center [518, 245] width 759 height 389
click at [306, 163] on div "Programs & Trials CMC CMC • CMC Phase 1 Active Izokibep (anti-IL-17A) 21102 • […" at bounding box center [518, 245] width 759 height 389
drag, startPoint x: 416, startPoint y: 359, endPoint x: 530, endPoint y: 356, distance: 113.8
click at [417, 359] on div "Programs & Trials CMC CMC • CMC Phase 1 Active Izokibep (anti-IL-17A) 21102 • […" at bounding box center [518, 245] width 759 height 389
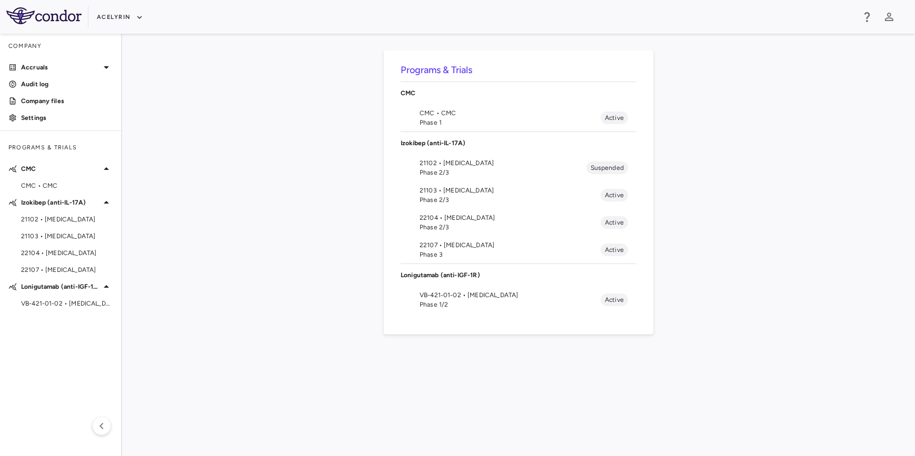
drag, startPoint x: 530, startPoint y: 356, endPoint x: 587, endPoint y: 355, distance: 57.4
click at [534, 355] on div "Programs & Trials CMC CMC • CMC Phase 1 Active Izokibep (anti-IL-17A) 21102 • […" at bounding box center [518, 245] width 759 height 389
click at [651, 356] on div "Programs & Trials CMC CMC • CMC Phase 1 Active Izokibep (anti-IL-17A) 21102 • […" at bounding box center [518, 245] width 759 height 389
click at [403, 360] on div "Programs & Trials CMC CMC • CMC Phase 1 Active Izokibep (anti-IL-17A) 21102 • […" at bounding box center [518, 245] width 759 height 389
drag, startPoint x: 530, startPoint y: 358, endPoint x: 626, endPoint y: 358, distance: 96.9
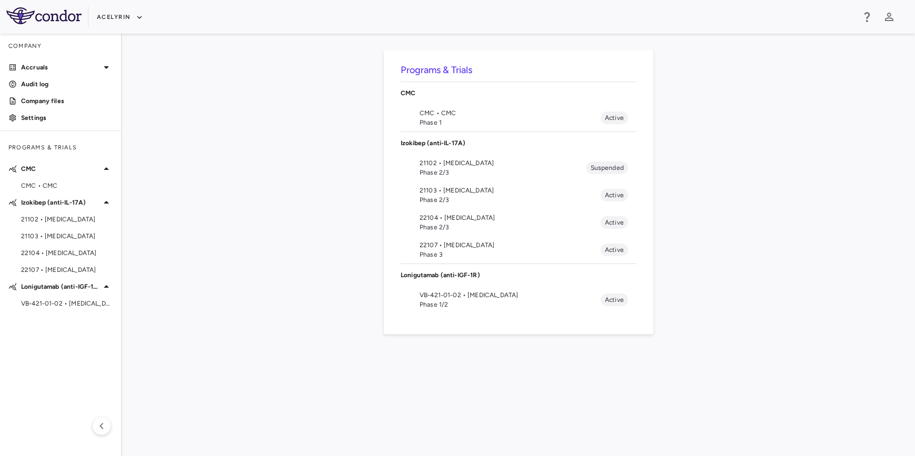
click at [534, 358] on div "Programs & Trials CMC CMC • CMC Phase 1 Active Izokibep (anti-IL-17A) 21102 • […" at bounding box center [518, 245] width 759 height 389
click at [626, 358] on div "Programs & Trials CMC CMC • CMC Phase 1 Active Izokibep (anti-IL-17A) 21102 • […" at bounding box center [518, 245] width 759 height 389
click at [479, 358] on div "Programs & Trials CMC CMC • CMC Phase 1 Active Izokibep (anti-IL-17A) 21102 • […" at bounding box center [518, 245] width 759 height 389
click at [563, 356] on div "Programs & Trials CMC CMC • CMC Phase 1 Active Izokibep (anti-IL-17A) 21102 • […" at bounding box center [518, 245] width 759 height 389
drag, startPoint x: 611, startPoint y: 356, endPoint x: 451, endPoint y: 356, distance: 160.6
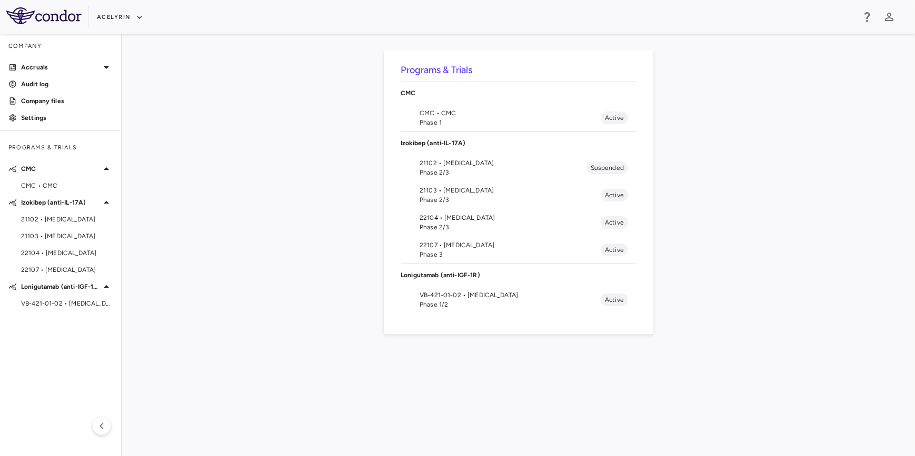
click at [608, 356] on div "Programs & Trials CMC CMC • CMC Phase 1 Active Izokibep (anti-IL-17A) 21102 • […" at bounding box center [518, 245] width 759 height 389
click at [429, 356] on div "Programs & Trials CMC CMC • CMC Phase 1 Active Izokibep (anti-IL-17A) 21102 • […" at bounding box center [518, 245] width 759 height 389
drag, startPoint x: 540, startPoint y: 355, endPoint x: 616, endPoint y: 355, distance: 76.3
click at [541, 355] on div "Programs & Trials CMC CMC • CMC Phase 1 Active Izokibep (anti-IL-17A) 21102 • […" at bounding box center [518, 245] width 759 height 389
click at [616, 355] on div "Programs & Trials CMC CMC • CMC Phase 1 Active Izokibep (anti-IL-17A) 21102 • […" at bounding box center [518, 245] width 759 height 389
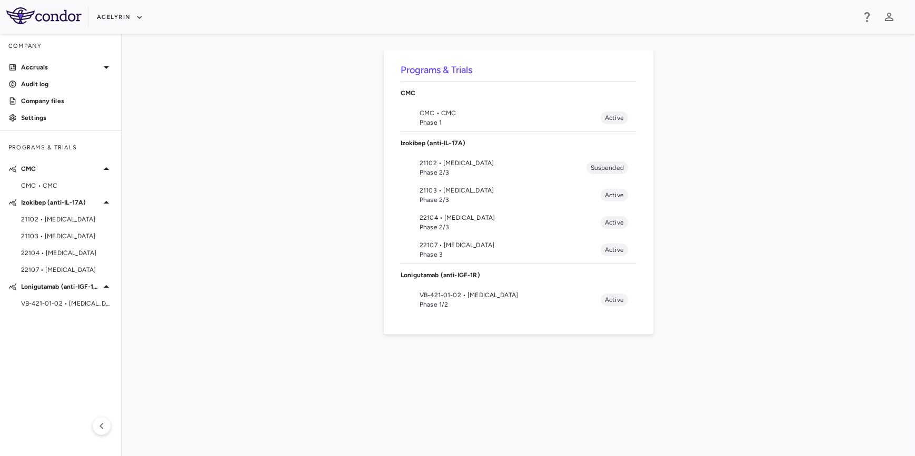
click at [503, 360] on div "Programs & Trials CMC CMC • CMC Phase 1 Active Izokibep (anti-IL-17A) 21102 • […" at bounding box center [518, 245] width 759 height 389
click at [633, 360] on div "Programs & Trials CMC CMC • CMC Phase 1 Active Izokibep (anti-IL-17A) 21102 • […" at bounding box center [518, 245] width 759 height 389
drag, startPoint x: 705, startPoint y: 367, endPoint x: 652, endPoint y: 365, distance: 53.7
click at [671, 366] on div "Programs & Trials CMC CMC • CMC Phase 1 Active Izokibep (anti-IL-17A) 21102 • […" at bounding box center [518, 245] width 759 height 389
drag, startPoint x: 376, startPoint y: 357, endPoint x: 385, endPoint y: 357, distance: 9.5
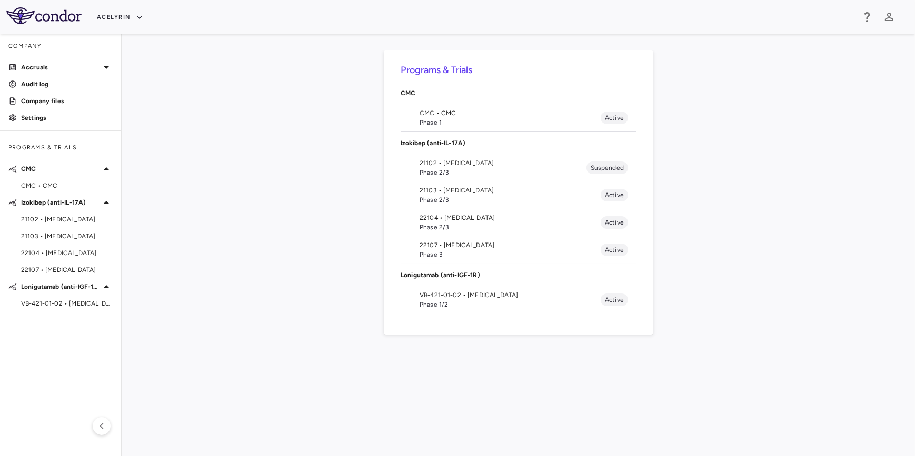
click at [376, 357] on div "Programs & Trials CMC CMC • CMC Phase 1 Active Izokibep (anti-IL-17A) 21102 • […" at bounding box center [518, 245] width 759 height 389
drag, startPoint x: 486, startPoint y: 357, endPoint x: 552, endPoint y: 358, distance: 65.3
click at [498, 358] on div "Programs & Trials CMC CMC • CMC Phase 1 Active Izokibep (anti-IL-17A) 21102 • […" at bounding box center [518, 245] width 759 height 389
drag, startPoint x: 603, startPoint y: 359, endPoint x: 644, endPoint y: 362, distance: 40.7
click at [610, 360] on div "Programs & Trials CMC CMC • CMC Phase 1 Active Izokibep (anti-IL-17A) 21102 • […" at bounding box center [518, 245] width 759 height 389
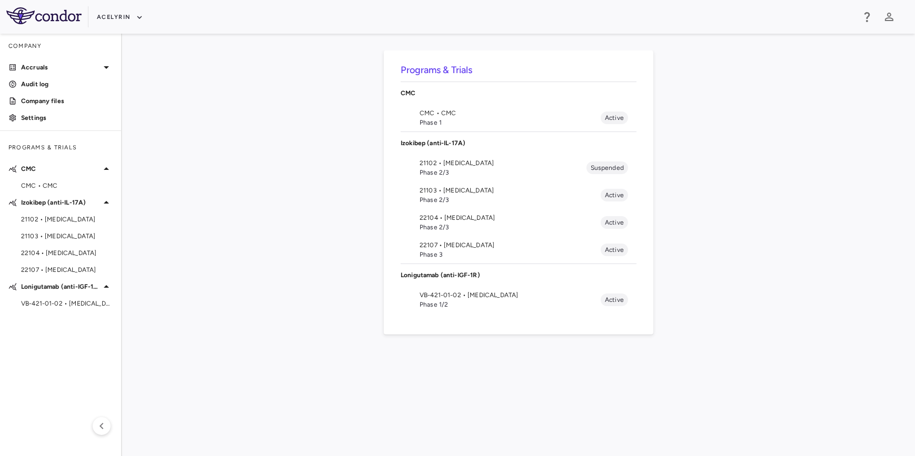
drag, startPoint x: 644, startPoint y: 362, endPoint x: 401, endPoint y: 361, distance: 242.7
click at [621, 362] on div "Programs & Trials CMC CMC • CMC Phase 1 Active Izokibep (anti-IL-17A) 21102 • […" at bounding box center [518, 245] width 759 height 389
drag, startPoint x: 401, startPoint y: 361, endPoint x: 549, endPoint y: 357, distance: 147.5
click at [401, 361] on div "Programs & Trials CMC CMC • CMC Phase 1 Active Izokibep (anti-IL-17A) 21102 • […" at bounding box center [518, 245] width 759 height 389
drag, startPoint x: 551, startPoint y: 357, endPoint x: 642, endPoint y: 358, distance: 91.1
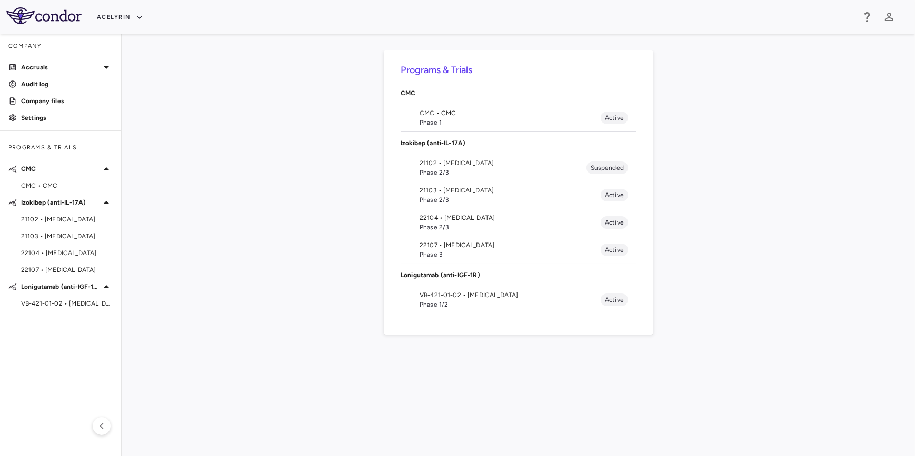
click at [556, 357] on div "Programs & Trials CMC CMC • CMC Phase 1 Active Izokibep (anti-IL-17A) 21102 • […" at bounding box center [518, 245] width 759 height 389
click at [658, 358] on div "Programs & Trials CMC CMC • CMC Phase 1 Active Izokibep (anti-IL-17A) 21102 • […" at bounding box center [518, 245] width 759 height 389
drag, startPoint x: 455, startPoint y: 358, endPoint x: 481, endPoint y: 358, distance: 25.8
click at [456, 358] on div "Programs & Trials CMC CMC • CMC Phase 1 Active Izokibep (anti-IL-17A) 21102 • […" at bounding box center [518, 245] width 759 height 389
drag, startPoint x: 572, startPoint y: 358, endPoint x: 586, endPoint y: 360, distance: 14.3
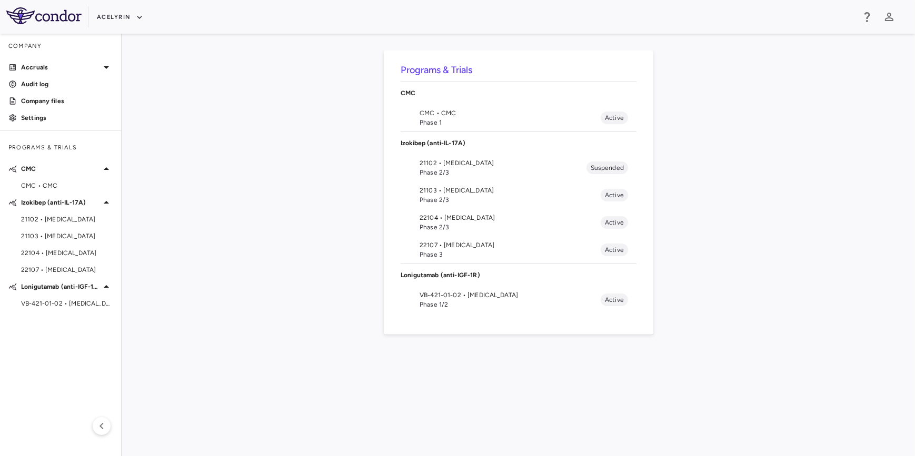
click at [573, 358] on div "Programs & Trials CMC CMC • CMC Phase 1 Active Izokibep (anti-IL-17A) 21102 • […" at bounding box center [518, 245] width 759 height 389
drag, startPoint x: 531, startPoint y: 362, endPoint x: 370, endPoint y: 361, distance: 161.6
click at [420, 363] on div "Programs & Trials CMC CMC • CMC Phase 1 Active Izokibep (anti-IL-17A) 21102 • […" at bounding box center [518, 245] width 759 height 389
drag, startPoint x: 370, startPoint y: 361, endPoint x: 275, endPoint y: 363, distance: 94.2
click at [345, 363] on div "Programs & Trials CMC CMC • CMC Phase 1 Active Izokibep (anti-IL-17A) 21102 • […" at bounding box center [518, 245] width 759 height 389
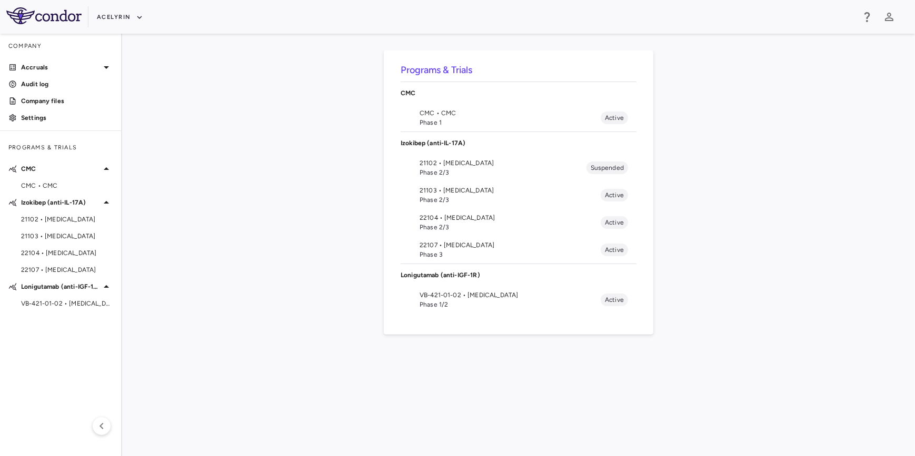
click at [275, 362] on div "Programs & Trials CMC CMC • CMC Phase 1 Active Izokibep (anti-IL-17A) 21102 • […" at bounding box center [518, 245] width 759 height 389
drag, startPoint x: 321, startPoint y: 352, endPoint x: 443, endPoint y: 350, distance: 122.2
click at [323, 352] on div "Programs & Trials CMC CMC • CMC Phase 1 Active Izokibep (anti-IL-17A) 21102 • […" at bounding box center [518, 245] width 759 height 389
click at [504, 351] on div "Programs & Trials CMC CMC • CMC Phase 1 Active Izokibep (anti-IL-17A) 21102 • […" at bounding box center [518, 245] width 759 height 389
click at [334, 359] on div "Programs & Trials CMC CMC • CMC Phase 1 Active Izokibep (anti-IL-17A) 21102 • […" at bounding box center [518, 245] width 759 height 389
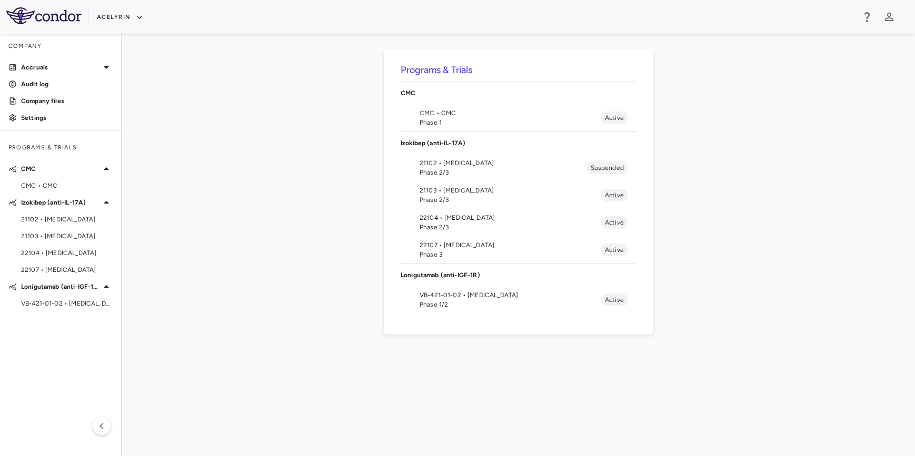
click at [337, 188] on div "Programs & Trials CMC CMC • CMC Phase 1 Active Izokibep (anti-IL-17A) 21102 • […" at bounding box center [518, 245] width 759 height 389
click at [244, 182] on div "Programs & Trials CMC CMC • CMC Phase 1 Active Izokibep (anti-IL-17A) 21102 • […" at bounding box center [518, 245] width 759 height 389
click at [258, 207] on div "Programs & Trials CMC CMC • CMC Phase 1 Active Izokibep (anti-IL-17A) 21102 • […" at bounding box center [518, 245] width 759 height 389
click at [213, 200] on div "Programs & Trials CMC CMC • CMC Phase 1 Active Izokibep (anti-IL-17A) 21102 • […" at bounding box center [518, 245] width 759 height 389
click at [274, 205] on div "Programs & Trials CMC CMC • CMC Phase 1 Active Izokibep (anti-IL-17A) 21102 • […" at bounding box center [518, 245] width 759 height 389
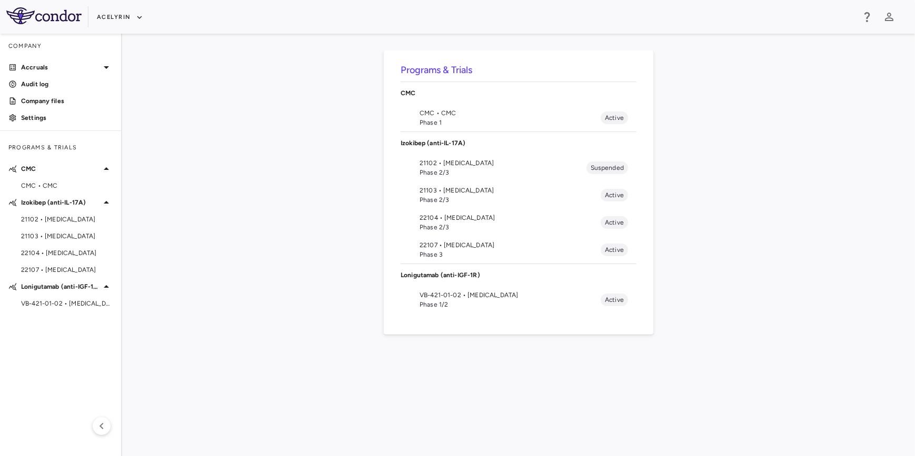
click at [351, 205] on div "Programs & Trials CMC CMC • CMC Phase 1 Active Izokibep (anti-IL-17A) 21102 • […" at bounding box center [518, 245] width 759 height 389
click at [236, 202] on div "Programs & Trials CMC CMC • CMC Phase 1 Active Izokibep (anti-IL-17A) 21102 • […" at bounding box center [518, 245] width 759 height 389
click at [289, 202] on div "Programs & Trials CMC CMC • CMC Phase 1 Active Izokibep (anti-IL-17A) 21102 • […" at bounding box center [518, 245] width 759 height 389
click at [323, 202] on div "Programs & Trials CMC CMC • CMC Phase 1 Active Izokibep (anti-IL-17A) 21102 • […" at bounding box center [518, 245] width 759 height 389
click at [331, 202] on div "Programs & Trials CMC CMC • CMC Phase 1 Active Izokibep (anti-IL-17A) 21102 • […" at bounding box center [518, 245] width 759 height 389
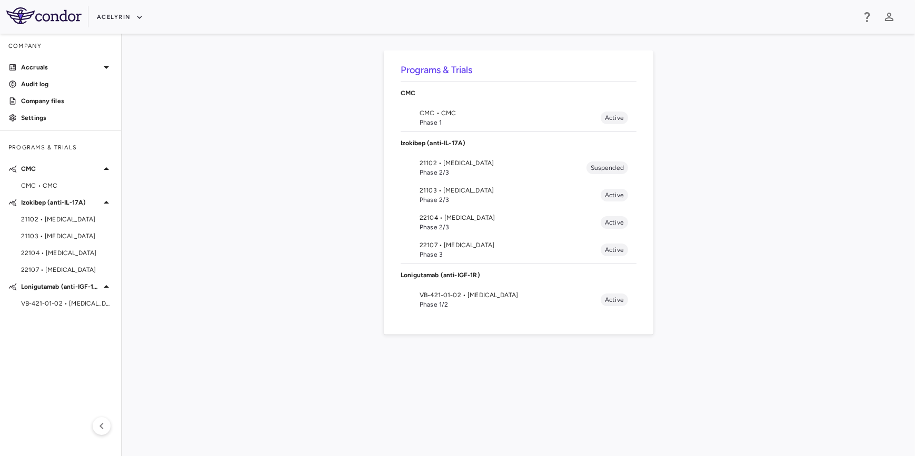
click at [264, 200] on div "Programs & Trials CMC CMC • CMC Phase 1 Active Izokibep (anti-IL-17A) 21102 • […" at bounding box center [518, 245] width 759 height 389
drag, startPoint x: 283, startPoint y: 200, endPoint x: 294, endPoint y: 200, distance: 10.5
click at [286, 200] on div "Programs & Trials CMC CMC • CMC Phase 1 Active Izokibep (anti-IL-17A) 21102 • […" at bounding box center [518, 245] width 759 height 389
click at [345, 201] on div "Programs & Trials CMC CMC • CMC Phase 1 Active Izokibep (anti-IL-17A) 21102 • […" at bounding box center [518, 245] width 759 height 389
click at [275, 198] on div "Programs & Trials CMC CMC • CMC Phase 1 Active Izokibep (anti-IL-17A) 21102 • […" at bounding box center [518, 245] width 759 height 389
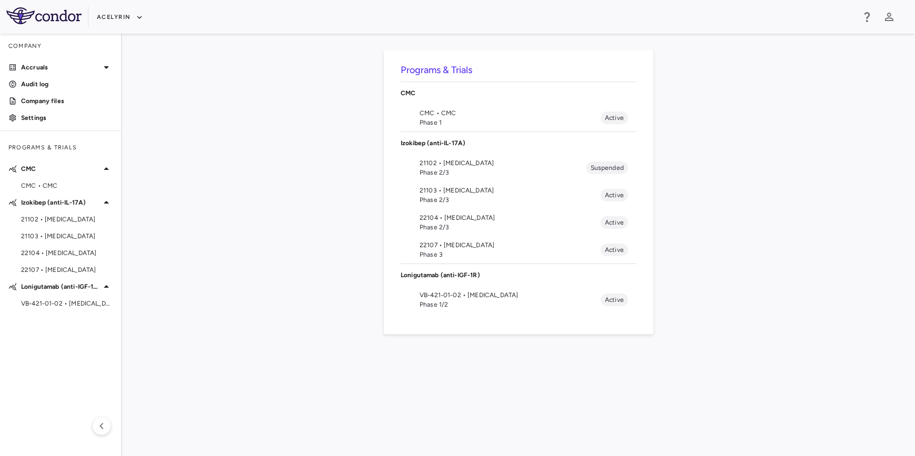
drag, startPoint x: 299, startPoint y: 200, endPoint x: 340, endPoint y: 198, distance: 41.1
click at [302, 200] on div "Programs & Trials CMC CMC • CMC Phase 1 Active Izokibep (anti-IL-17A) 21102 • […" at bounding box center [518, 245] width 759 height 389
click at [347, 198] on div "Programs & Trials CMC CMC • CMC Phase 1 Active Izokibep (anti-IL-17A) 21102 • […" at bounding box center [518, 245] width 759 height 389
click at [263, 197] on div "Programs & Trials CMC CMC • CMC Phase 1 Active Izokibep (anti-IL-17A) 21102 • […" at bounding box center [518, 245] width 759 height 389
drag, startPoint x: 305, startPoint y: 197, endPoint x: 347, endPoint y: 198, distance: 42.1
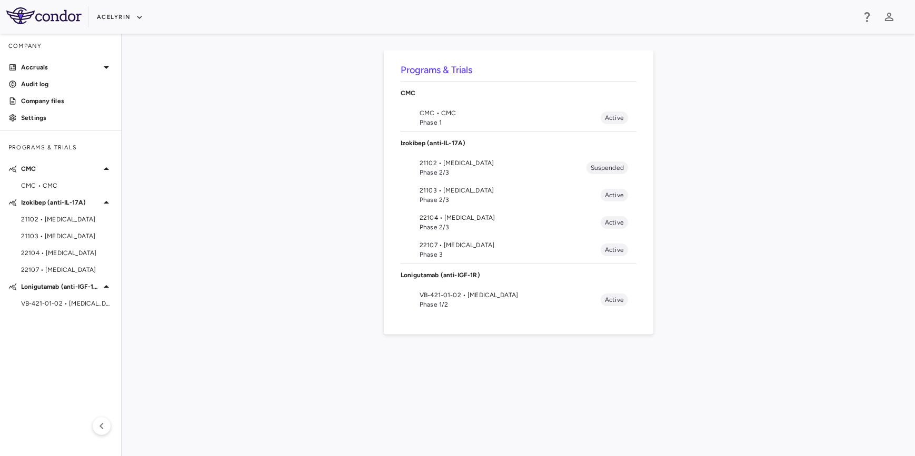
click at [305, 197] on div "Programs & Trials CMC CMC • CMC Phase 1 Active Izokibep (anti-IL-17A) 21102 • […" at bounding box center [518, 245] width 759 height 389
click at [347, 198] on div "Programs & Trials CMC CMC • CMC Phase 1 Active Izokibep (anti-IL-17A) 21102 • […" at bounding box center [518, 245] width 759 height 389
click at [221, 193] on div "Programs & Trials CMC CMC • CMC Phase 1 Active Izokibep (anti-IL-17A) 21102 • […" at bounding box center [518, 245] width 759 height 389
drag, startPoint x: 293, startPoint y: 195, endPoint x: 338, endPoint y: 196, distance: 44.8
click at [294, 195] on div "Programs & Trials CMC CMC • CMC Phase 1 Active Izokibep (anti-IL-17A) 21102 • […" at bounding box center [518, 245] width 759 height 389
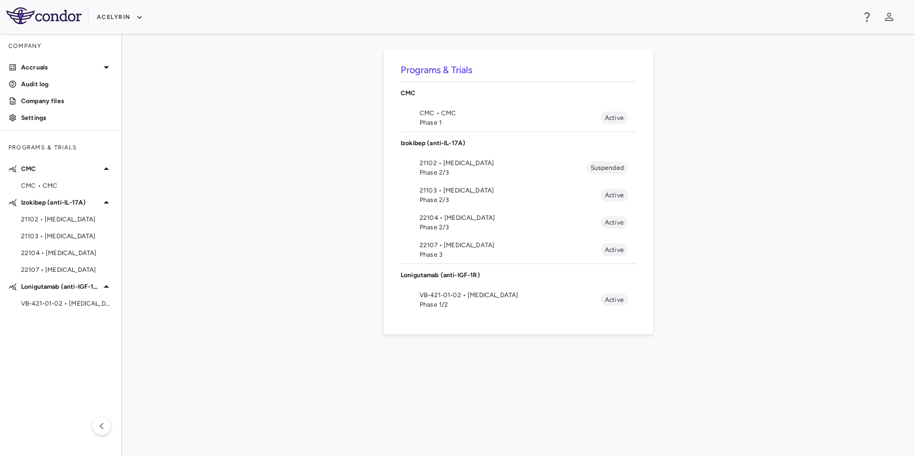
click at [339, 196] on div "Programs & Trials CMC CMC • CMC Phase 1 Active Izokibep (anti-IL-17A) 21102 • […" at bounding box center [518, 245] width 759 height 389
click at [261, 192] on div "Programs & Trials CMC CMC • CMC Phase 1 Active Izokibep (anti-IL-17A) 21102 • […" at bounding box center [518, 245] width 759 height 389
click at [309, 196] on div "Programs & Trials CMC CMC • CMC Phase 1 Active Izokibep (anti-IL-17A) 21102 • […" at bounding box center [518, 245] width 759 height 389
click at [196, 192] on div "Programs & Trials CMC CMC • CMC Phase 1 Active Izokibep (anti-IL-17A) 21102 • […" at bounding box center [518, 245] width 759 height 389
click at [242, 194] on div "Programs & Trials CMC CMC • CMC Phase 1 Active Izokibep (anti-IL-17A) 21102 • […" at bounding box center [518, 245] width 759 height 389
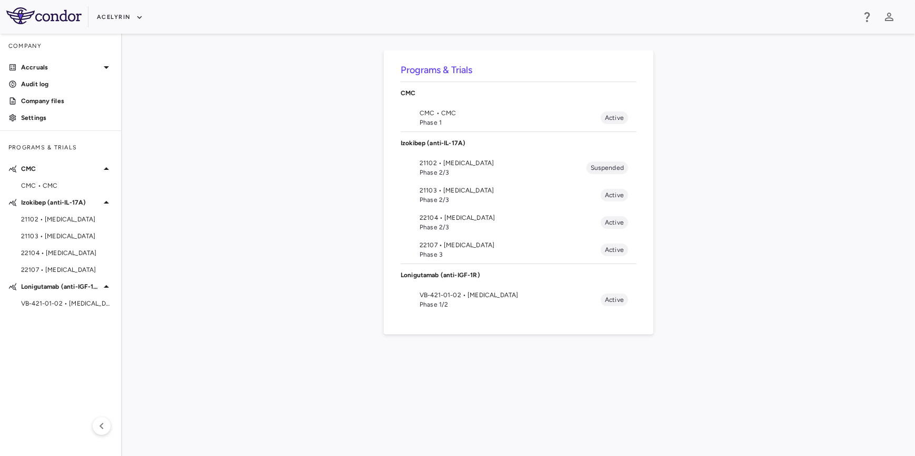
click at [282, 192] on div "Programs & Trials CMC CMC • CMC Phase 1 Active Izokibep (anti-IL-17A) 21102 • […" at bounding box center [518, 245] width 759 height 389
click at [211, 190] on div "Programs & Trials CMC CMC • CMC Phase 1 Active Izokibep (anti-IL-17A) 21102 • […" at bounding box center [518, 245] width 759 height 389
click at [287, 235] on div "Programs & Trials CMC CMC • CMC Phase 1 Active Izokibep (anti-IL-17A) 21102 • […" at bounding box center [518, 245] width 759 height 389
click at [327, 198] on div "Programs & Trials CMC CMC • CMC Phase 1 Active Izokibep (anti-IL-17A) 21102 • […" at bounding box center [518, 245] width 759 height 389
click at [326, 230] on div "Programs & Trials CMC CMC • CMC Phase 1 Active Izokibep (anti-IL-17A) 21102 • […" at bounding box center [518, 245] width 759 height 389
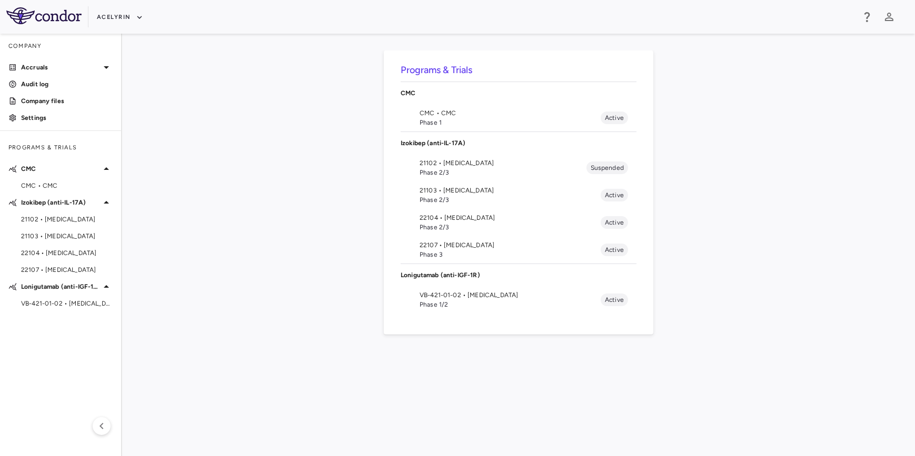
drag, startPoint x: 323, startPoint y: 242, endPoint x: 326, endPoint y: 232, distance: 10.2
click at [322, 242] on div "Programs & Trials CMC CMC • CMC Phase 1 Active Izokibep (anti-IL-17A) 21102 • […" at bounding box center [518, 245] width 759 height 389
click at [345, 169] on div "Programs & Trials CMC CMC • CMC Phase 1 Active Izokibep (anti-IL-17A) 21102 • […" at bounding box center [518, 245] width 759 height 389
click at [335, 194] on div "Programs & Trials CMC CMC • CMC Phase 1 Active Izokibep (anti-IL-17A) 21102 • […" at bounding box center [518, 245] width 759 height 389
click at [332, 229] on div "Programs & Trials CMC CMC • CMC Phase 1 Active Izokibep (anti-IL-17A) 21102 • […" at bounding box center [518, 245] width 759 height 389
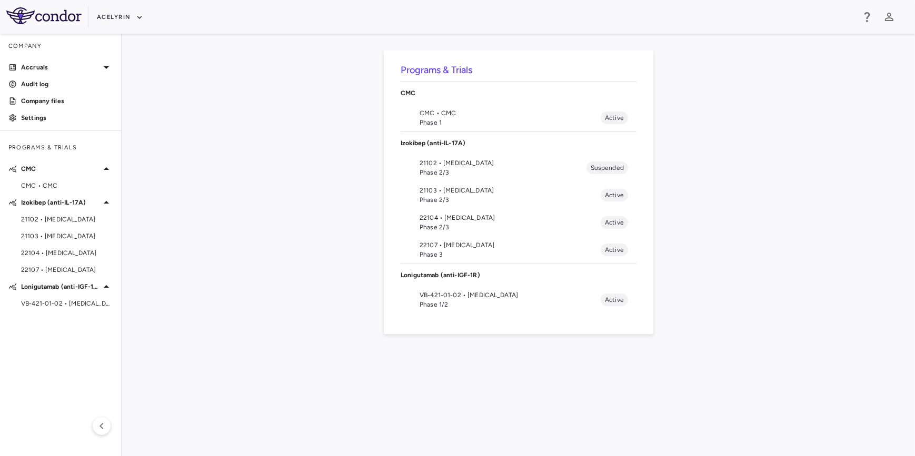
click at [330, 240] on div "Programs & Trials CMC CMC • CMC Phase 1 Active Izokibep (anti-IL-17A) 21102 • […" at bounding box center [518, 245] width 759 height 389
click at [336, 210] on div "Programs & Trials CMC CMC • CMC Phase 1 Active Izokibep (anti-IL-17A) 21102 • […" at bounding box center [518, 245] width 759 height 389
click at [326, 236] on div "Programs & Trials CMC CMC • CMC Phase 1 Active Izokibep (anti-IL-17A) 21102 • […" at bounding box center [518, 245] width 759 height 389
click at [329, 214] on div "Programs & Trials CMC CMC • CMC Phase 1 Active Izokibep (anti-IL-17A) 21102 • […" at bounding box center [518, 245] width 759 height 389
click at [342, 190] on div "Programs & Trials CMC CMC • CMC Phase 1 Active Izokibep (anti-IL-17A) 21102 • […" at bounding box center [518, 245] width 759 height 389
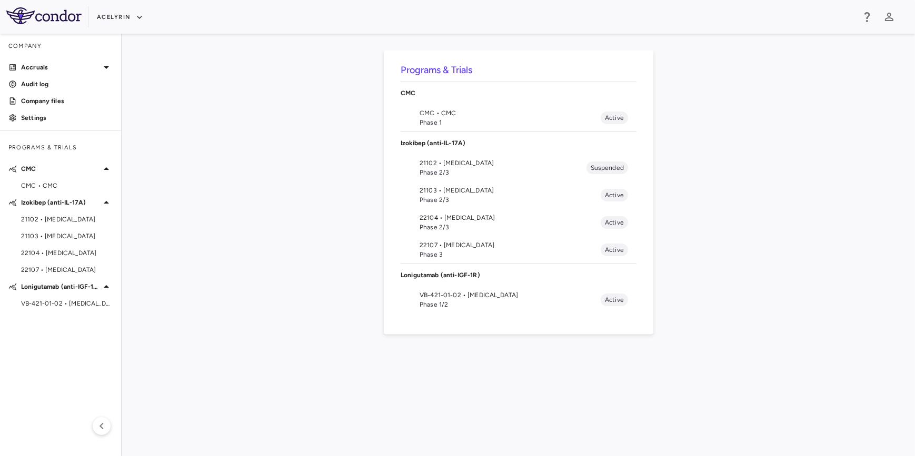
click at [352, 154] on div "Programs & Trials CMC CMC • CMC Phase 1 Active Izokibep (anti-IL-17A) 21102 • […" at bounding box center [518, 245] width 759 height 389
click at [341, 192] on div "Programs & Trials CMC CMC • CMC Phase 1 Active Izokibep (anti-IL-17A) 21102 • […" at bounding box center [518, 245] width 759 height 389
click at [342, 221] on div "Programs & Trials CMC CMC • CMC Phase 1 Active Izokibep (anti-IL-17A) 21102 • […" at bounding box center [518, 245] width 759 height 389
click at [250, 222] on div "Programs & Trials CMC CMC • CMC Phase 1 Active Izokibep (anti-IL-17A) 21102 • […" at bounding box center [518, 245] width 759 height 389
click at [247, 201] on div "Programs & Trials CMC CMC • CMC Phase 1 Active Izokibep (anti-IL-17A) 21102 • […" at bounding box center [518, 245] width 759 height 389
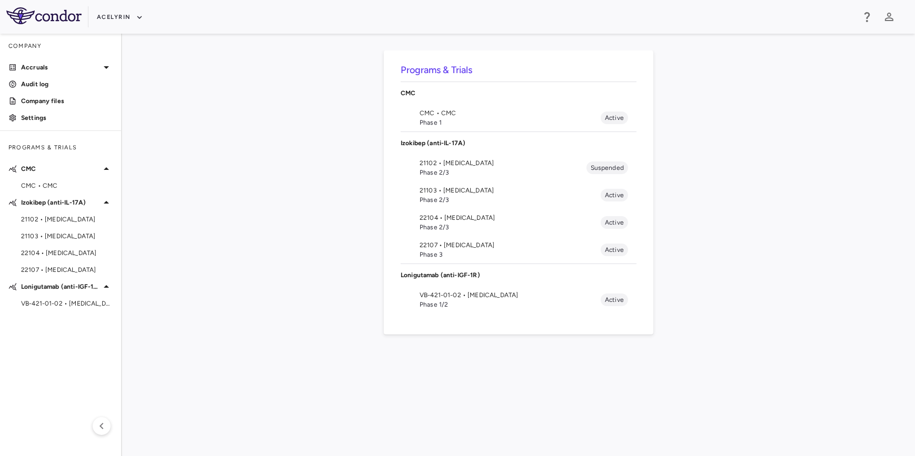
click at [187, 244] on div "Programs & Trials CMC CMC • CMC Phase 1 Active Izokibep (anti-IL-17A) 21102 • […" at bounding box center [518, 245] width 759 height 389
click at [177, 246] on div "Programs & Trials CMC CMC • CMC Phase 1 Active Izokibep (anti-IL-17A) 21102 • […" at bounding box center [518, 245] width 759 height 389
click at [180, 247] on div "Programs & Trials CMC CMC • CMC Phase 1 Active Izokibep (anti-IL-17A) 21102 • […" at bounding box center [518, 245] width 759 height 389
click at [27, 252] on span "22104 • [MEDICAL_DATA]" at bounding box center [67, 252] width 92 height 9
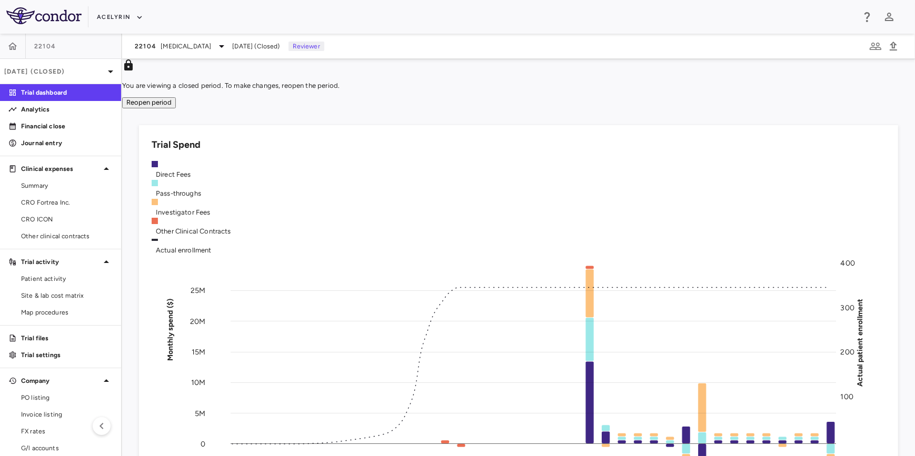
drag, startPoint x: 488, startPoint y: 46, endPoint x: 501, endPoint y: 46, distance: 13.2
click at [495, 46] on div "22104 [MEDICAL_DATA] [DATE] (Closed) Reviewer" at bounding box center [518, 46] width 793 height 25
drag, startPoint x: 613, startPoint y: 43, endPoint x: 604, endPoint y: 44, distance: 9.0
click at [612, 43] on div "22104 [MEDICAL_DATA] [DATE] (Closed) Reviewer" at bounding box center [518, 46] width 793 height 25
click at [537, 44] on div "22104 [MEDICAL_DATA] [DATE] (Closed) Reviewer" at bounding box center [518, 46] width 793 height 25
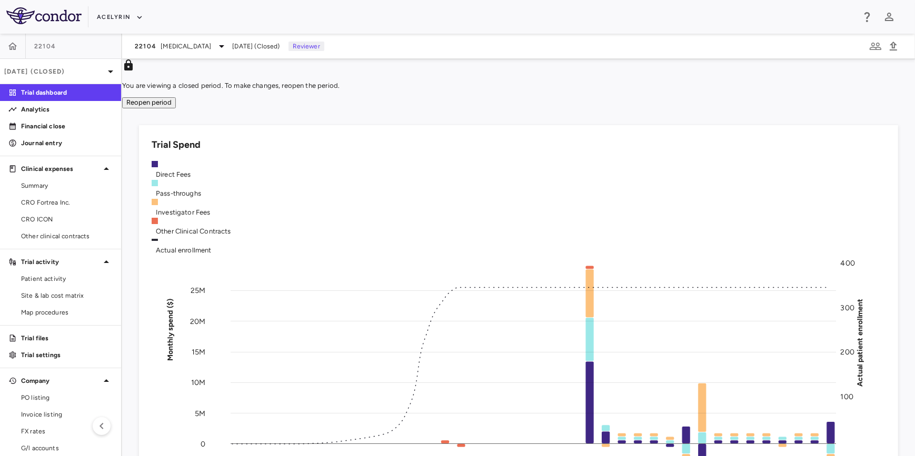
click at [219, 15] on div "Acelyrin" at bounding box center [475, 16] width 757 height 17
click at [89, 76] on div "[DATE] (Closed)" at bounding box center [60, 71] width 121 height 25
